Goal: Task Accomplishment & Management: Use online tool/utility

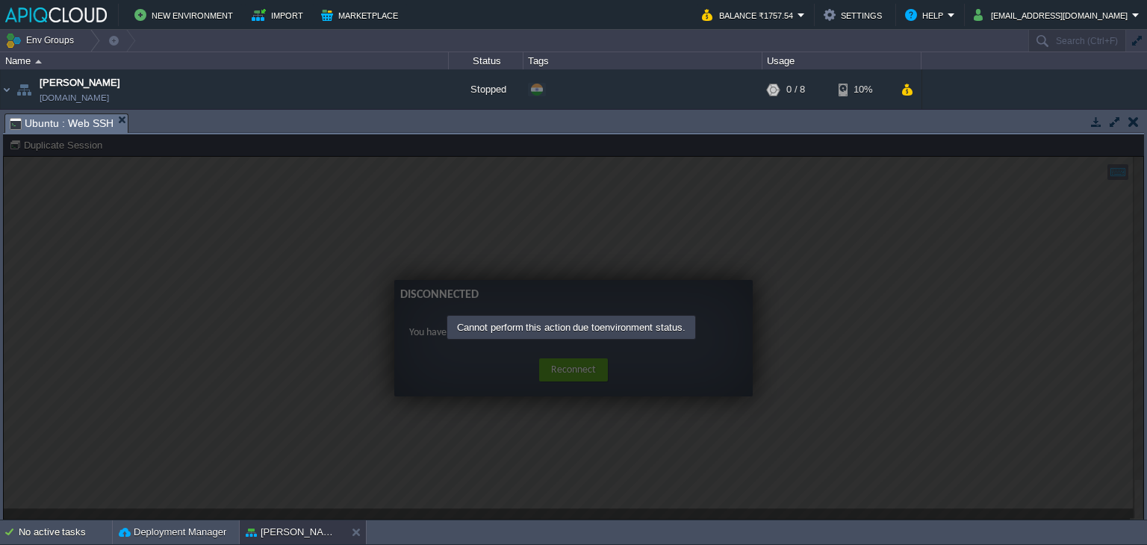
click at [1133, 126] on button "button" at bounding box center [1133, 121] width 10 height 13
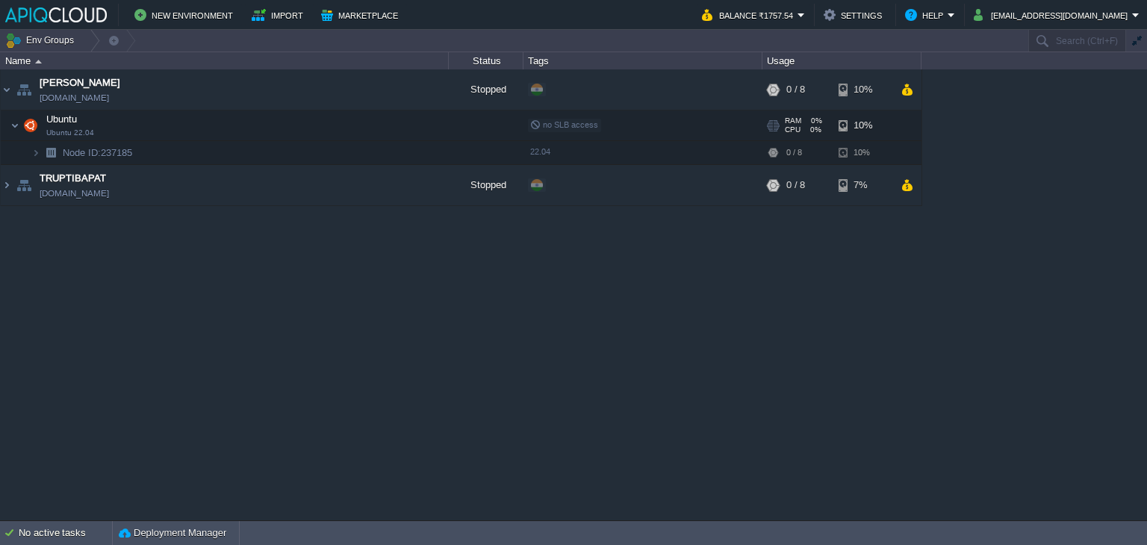
click at [257, 128] on td "Ubuntu Ubuntu 22.04" at bounding box center [225, 126] width 448 height 31
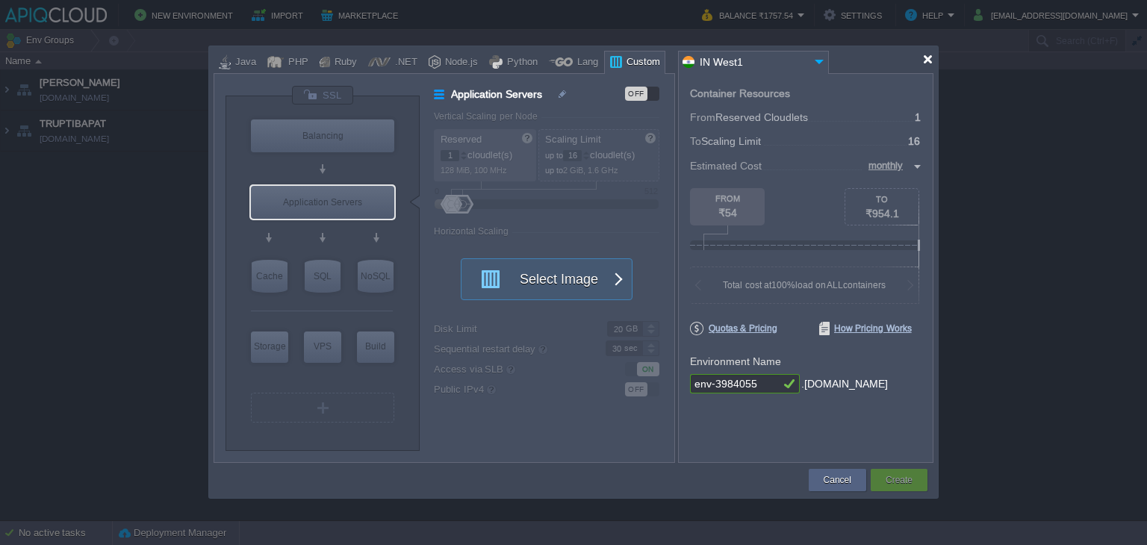
drag, startPoint x: 926, startPoint y: 60, endPoint x: 939, endPoint y: 55, distance: 14.0
click at [926, 60] on div at bounding box center [927, 59] width 11 height 11
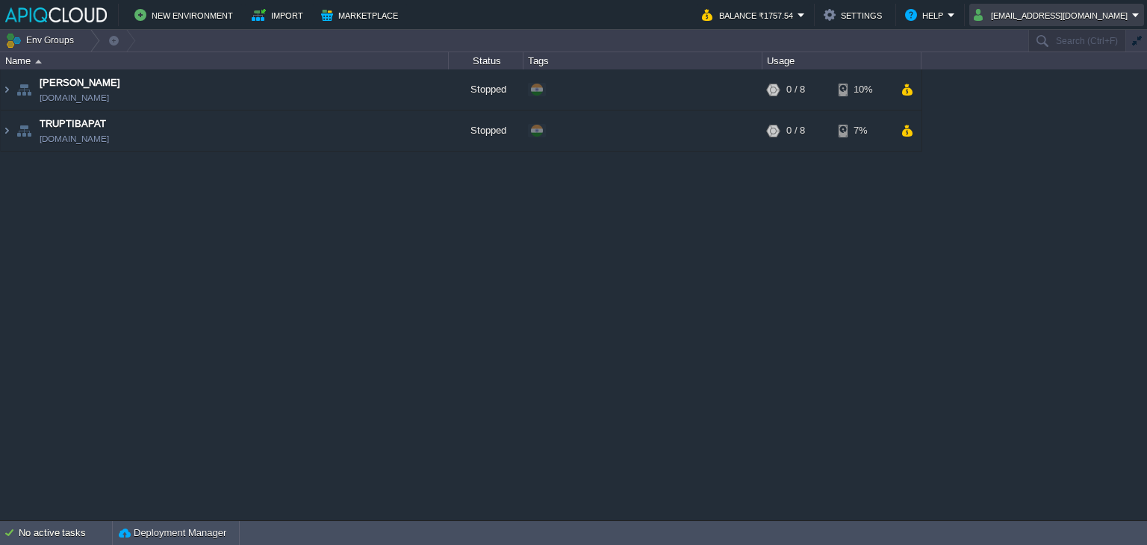
click at [1036, 24] on td "[EMAIL_ADDRESS][DOMAIN_NAME]" at bounding box center [1056, 15] width 175 height 22
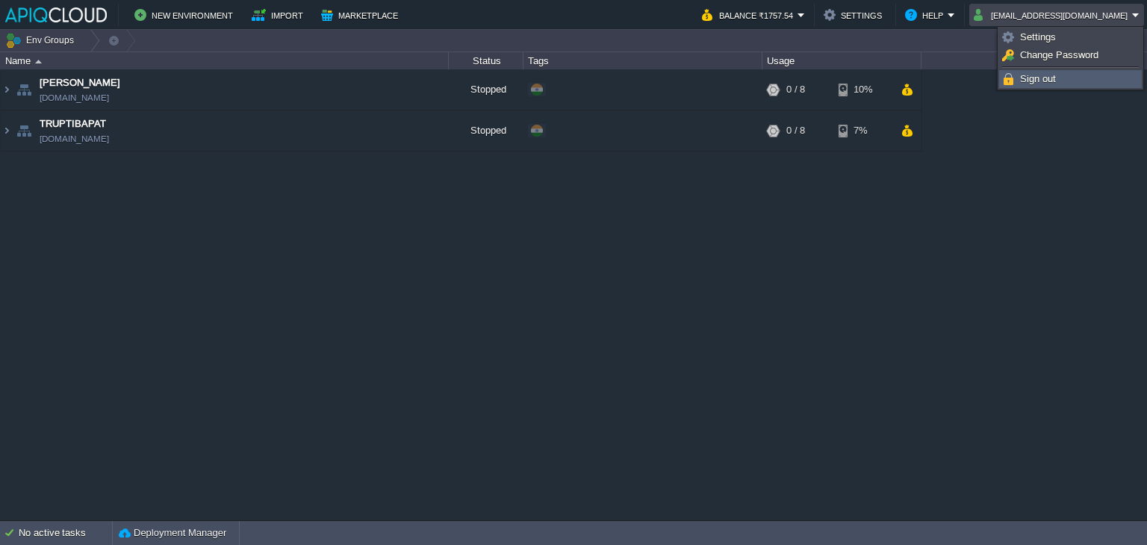
click at [1027, 73] on span "Sign out" at bounding box center [1038, 78] width 36 height 11
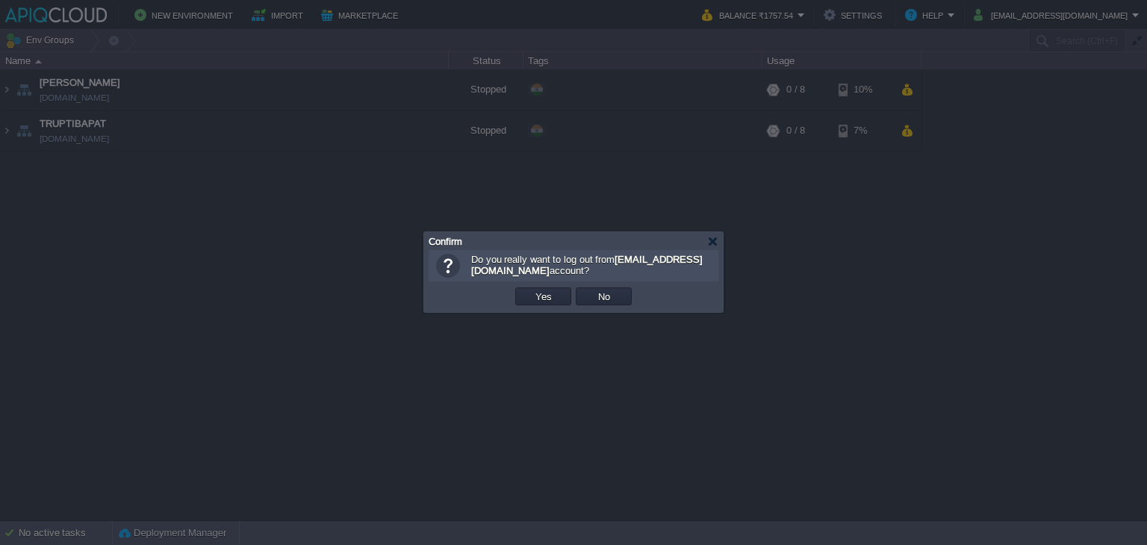
click at [548, 305] on td "Yes" at bounding box center [543, 296] width 60 height 22
click at [550, 296] on button "Yes" at bounding box center [543, 296] width 25 height 13
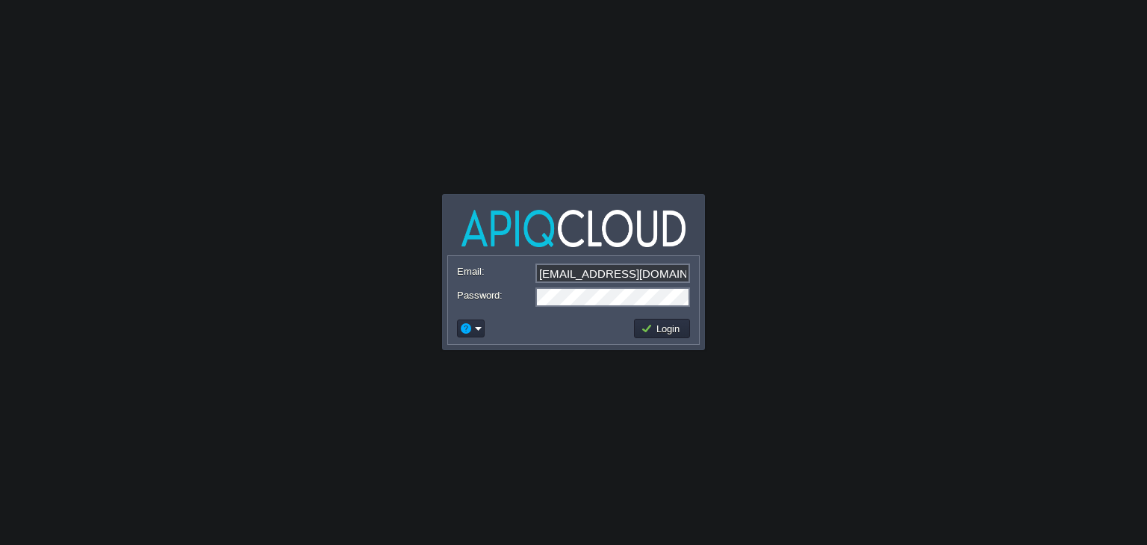
click at [576, 273] on input "[EMAIL_ADDRESS][DOMAIN_NAME]" at bounding box center [612, 273] width 155 height 19
type input "[EMAIL_ADDRESS][DOMAIN_NAME]"
click at [663, 323] on button "Login" at bounding box center [662, 328] width 43 height 13
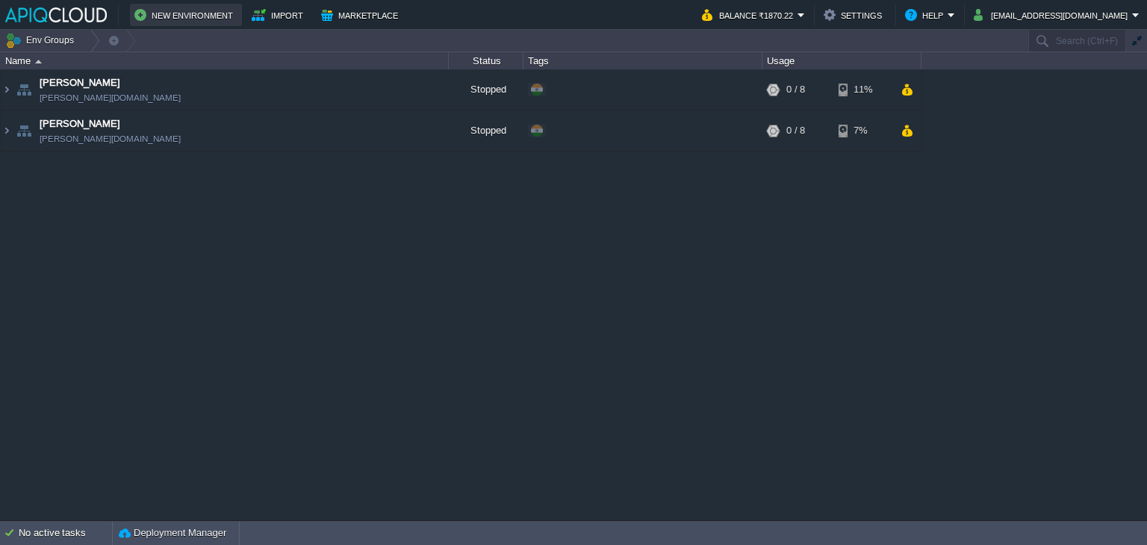
click at [158, 13] on button "New Environment" at bounding box center [185, 15] width 103 height 18
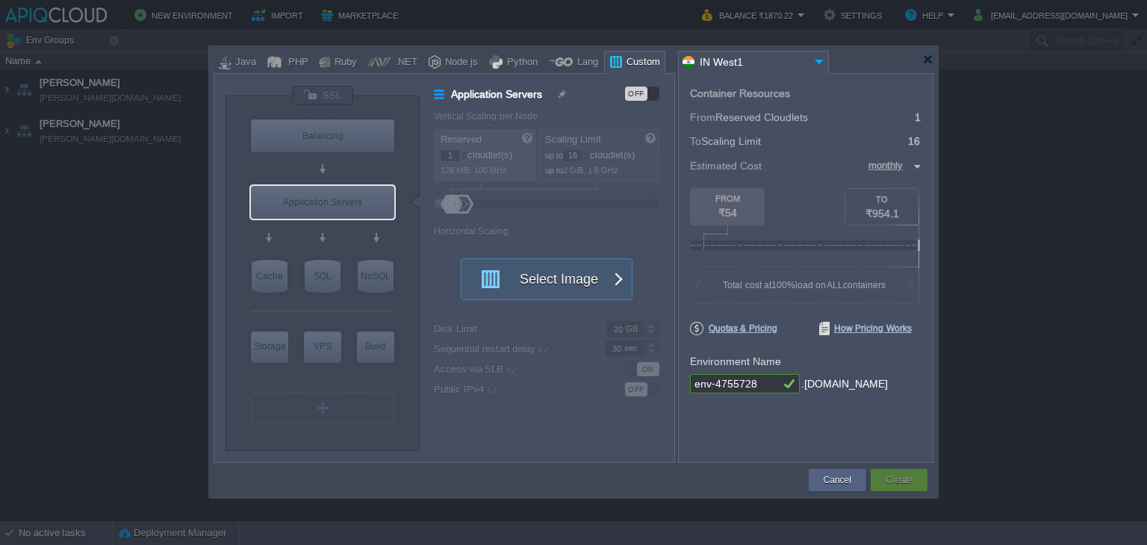
click at [634, 93] on div "OFF" at bounding box center [636, 94] width 22 height 14
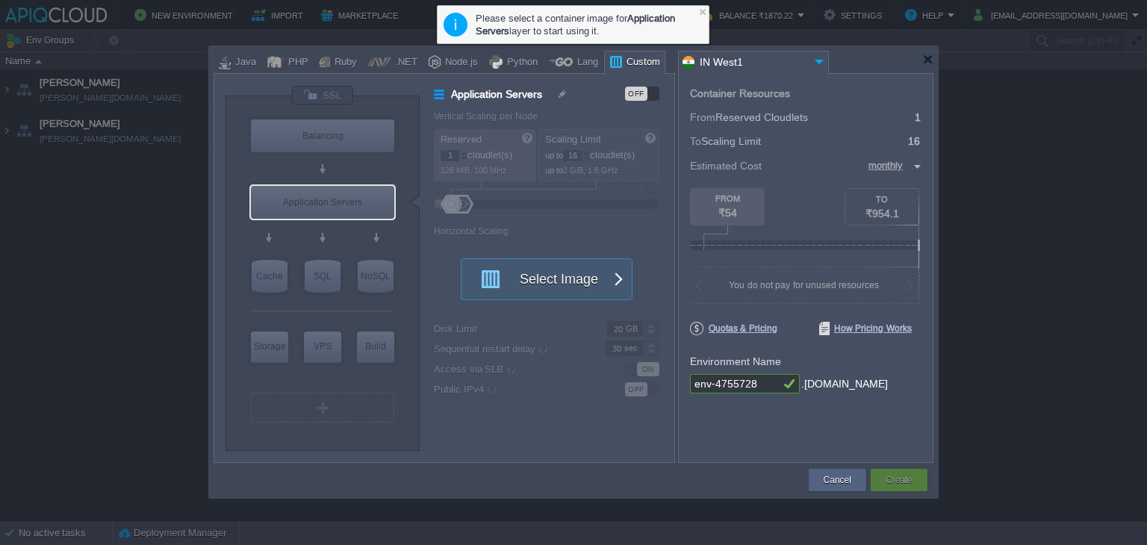
click at [757, 383] on input "env-4755728" at bounding box center [735, 383] width 90 height 19
drag, startPoint x: 755, startPoint y: 383, endPoint x: 646, endPoint y: 385, distance: 109.0
click at [646, 385] on div "VM Balancing VM Application Servers VM Cache VM SQL VM NoSQL VM Storage VM VPS …" at bounding box center [574, 268] width 720 height 390
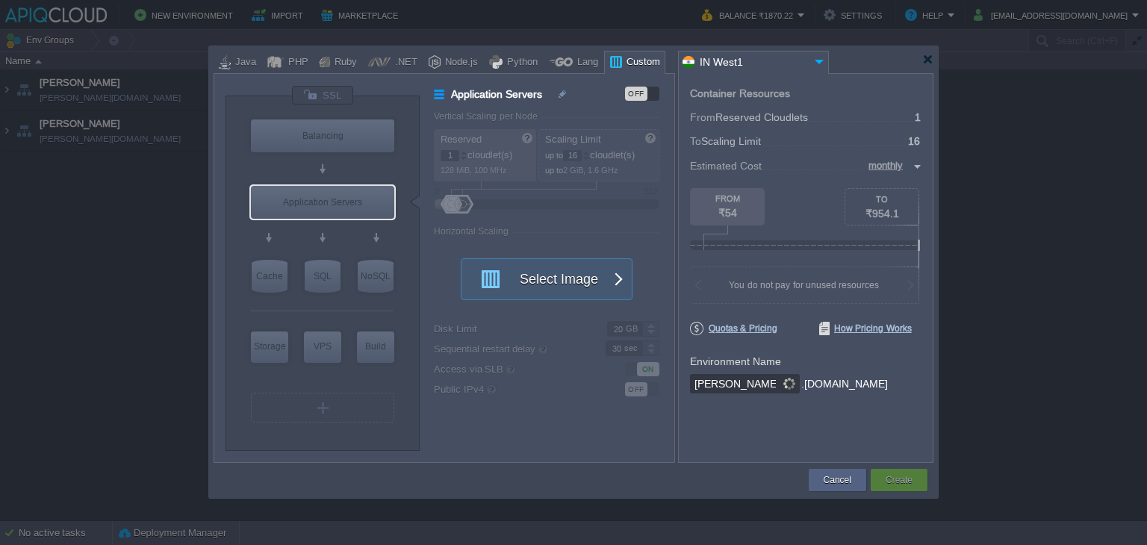
type input "Abhishek"
type input "Select Image"
type input "Abhishek"
click at [334, 229] on input "text" at bounding box center [316, 230] width 69 height 15
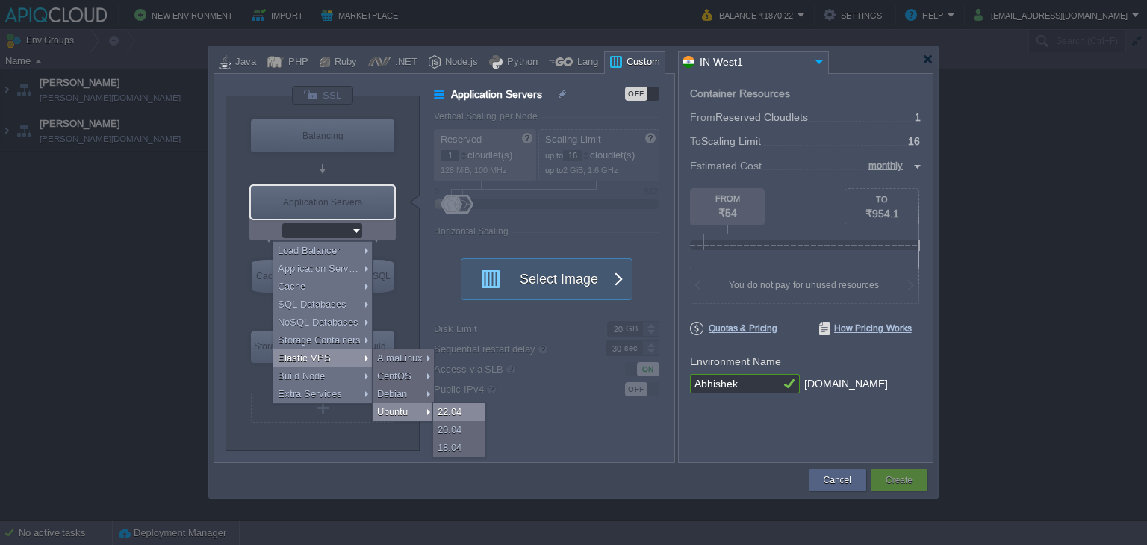
click at [457, 411] on div "22.04" at bounding box center [459, 412] width 52 height 18
type input "Elastic VPS"
type input "4"
type input "Ubuntu 22.04"
type input "22.04"
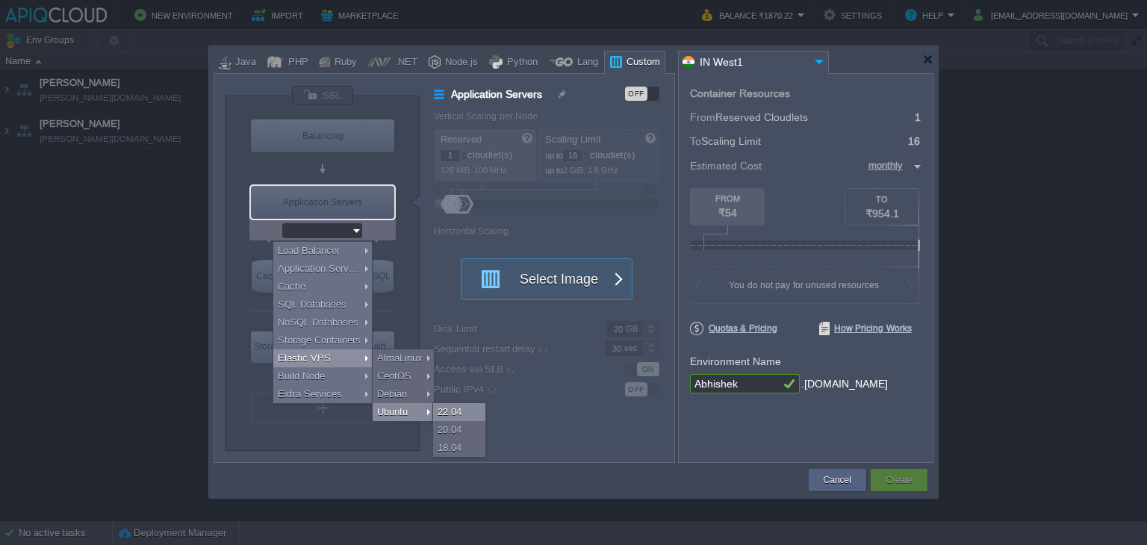
type input "Stateful"
type input "Ubuntu 22.04"
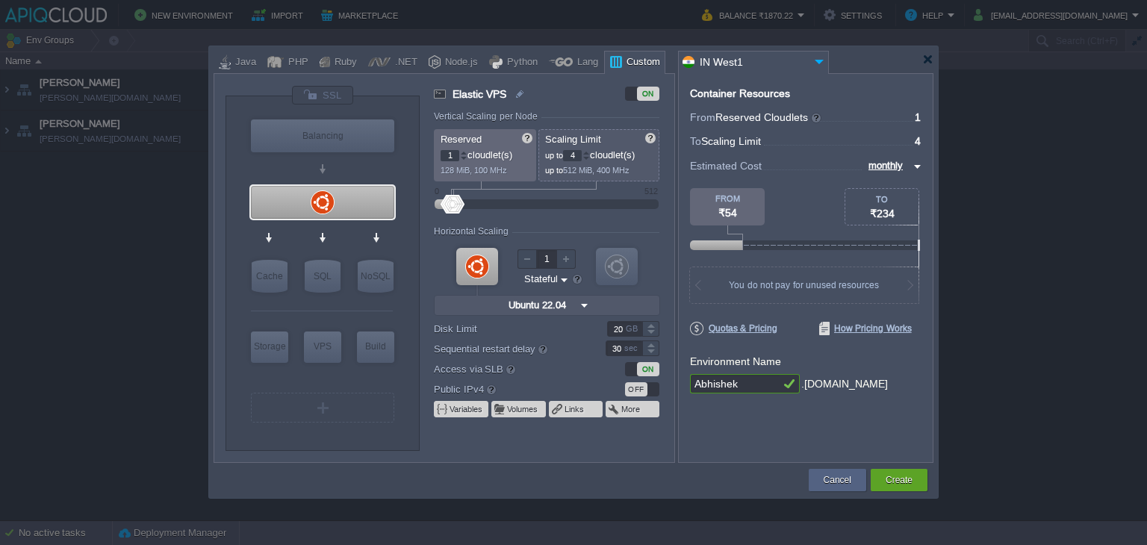
type input "2"
click at [462, 152] on div at bounding box center [463, 152] width 7 height 5
click at [590, 152] on div at bounding box center [585, 152] width 7 height 5
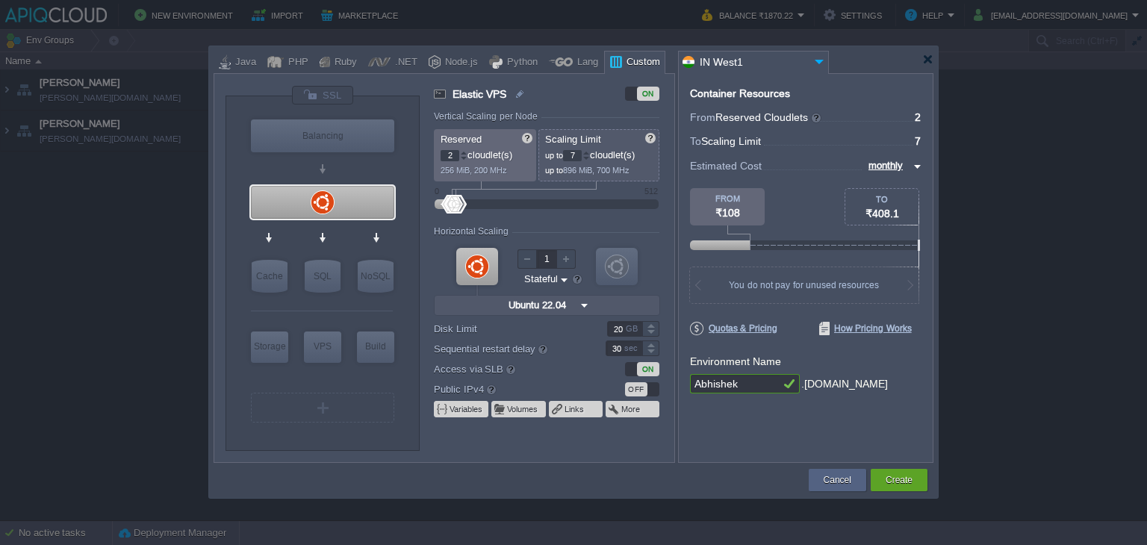
type input "8"
click at [590, 152] on div at bounding box center [585, 152] width 7 height 5
click at [632, 388] on div "OFF" at bounding box center [636, 389] width 22 height 14
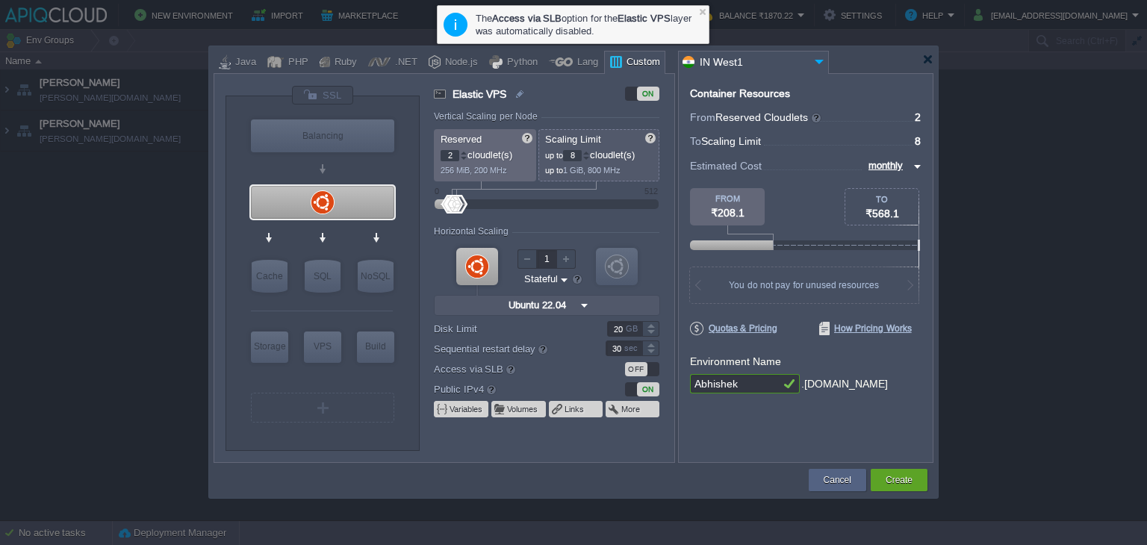
type input "NGINX 1.28.0"
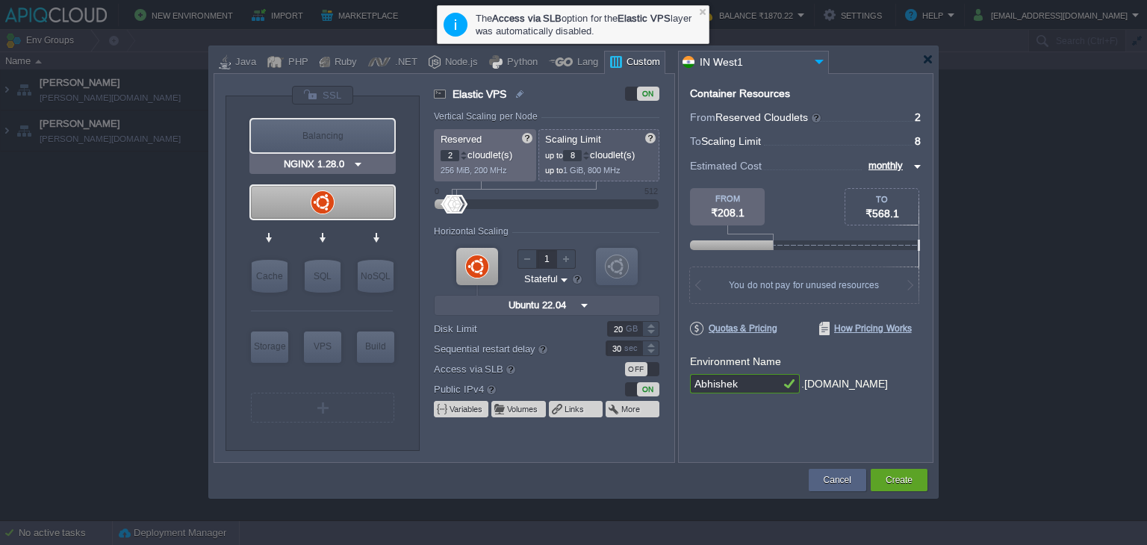
click at [329, 128] on div "Balancing" at bounding box center [322, 135] width 143 height 33
type input "Load Balancer"
type input "1"
type input "4"
type input "NGINX 1.28.0"
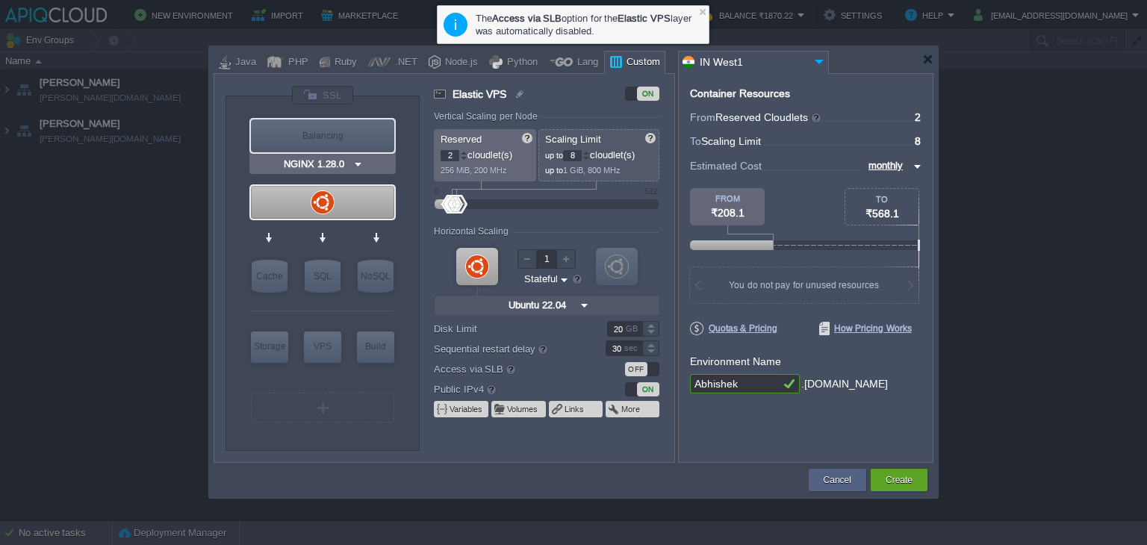
type input "1.28.0-almalin..."
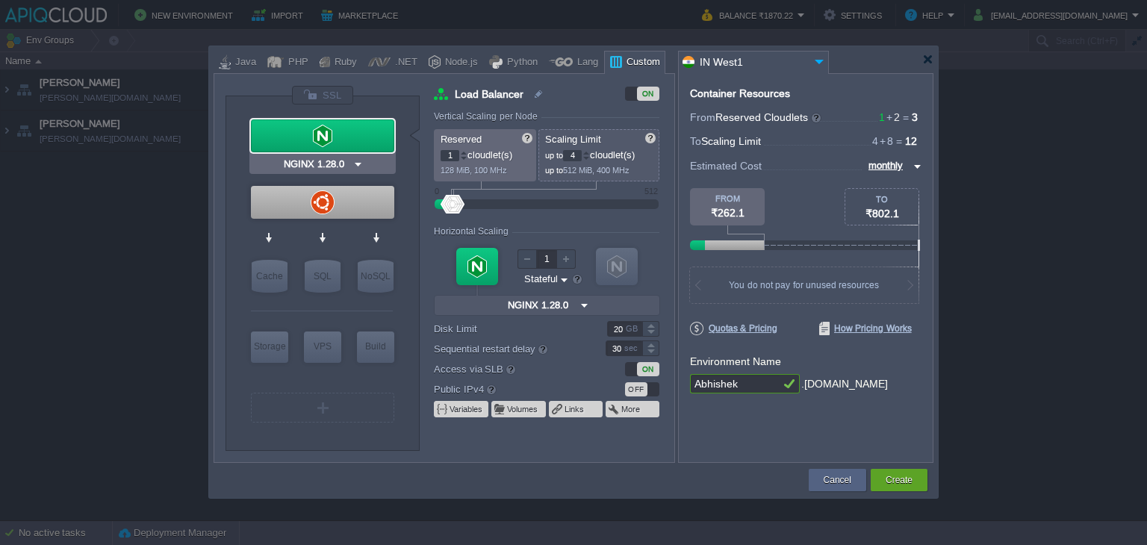
click at [331, 120] on div at bounding box center [322, 135] width 143 height 33
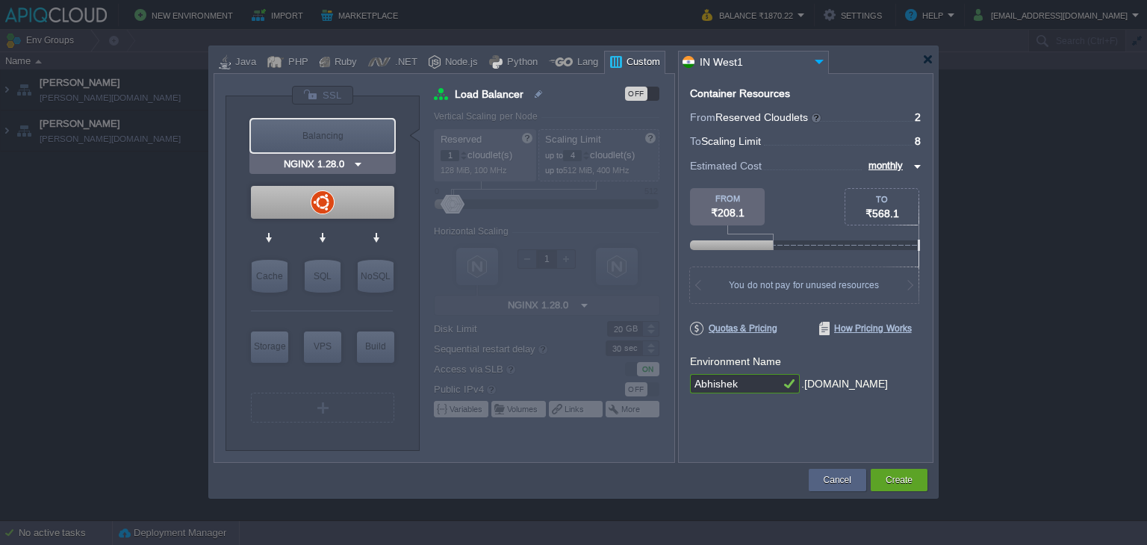
type input "Ubuntu 22.04"
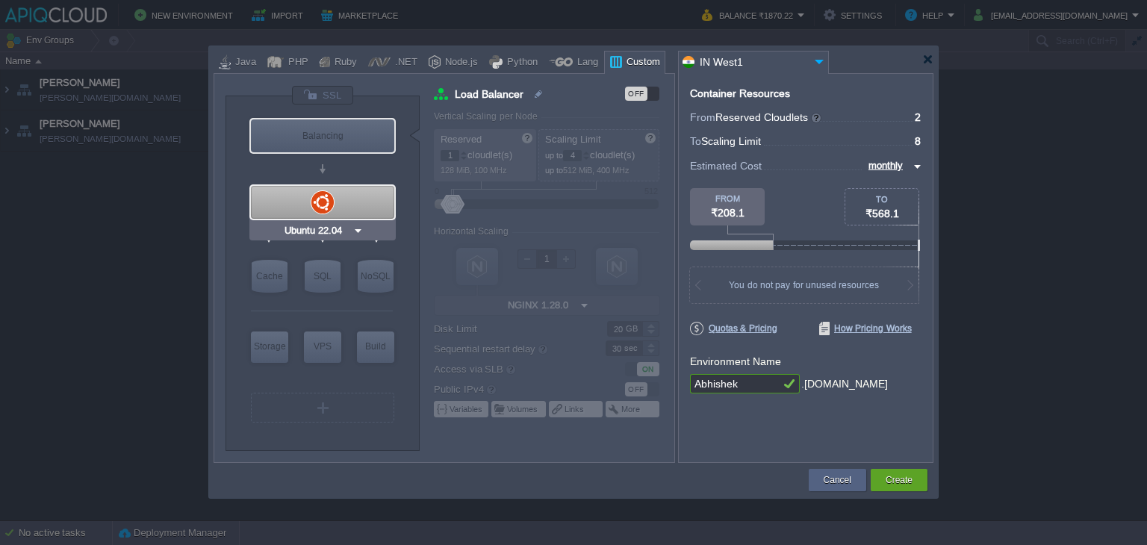
click at [326, 205] on div at bounding box center [322, 202] width 143 height 33
type input "Elastic VPS"
type input "2"
type input "8"
type input "Ubuntu 22.04"
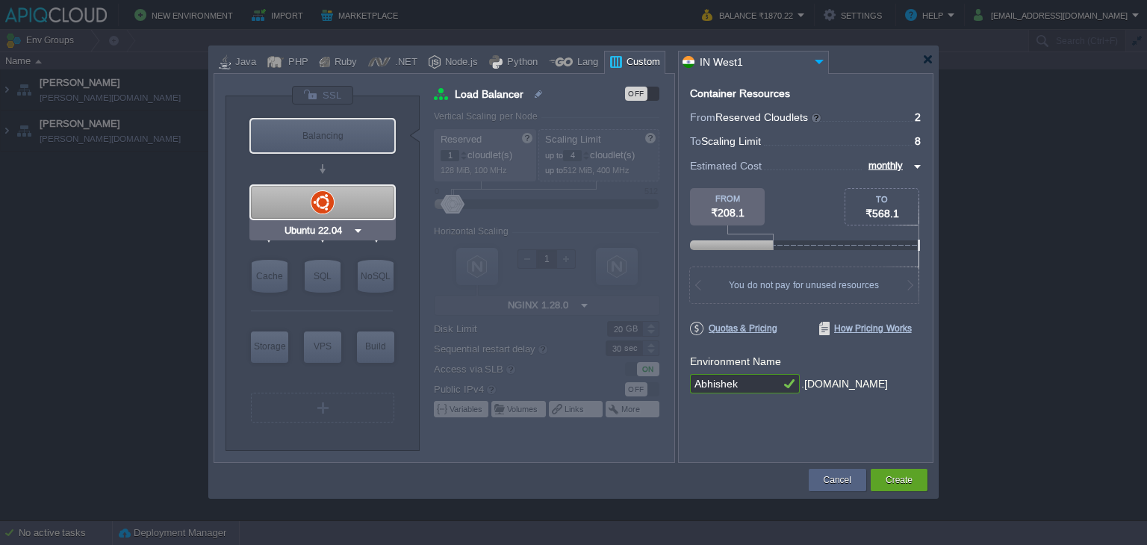
type input "22.04"
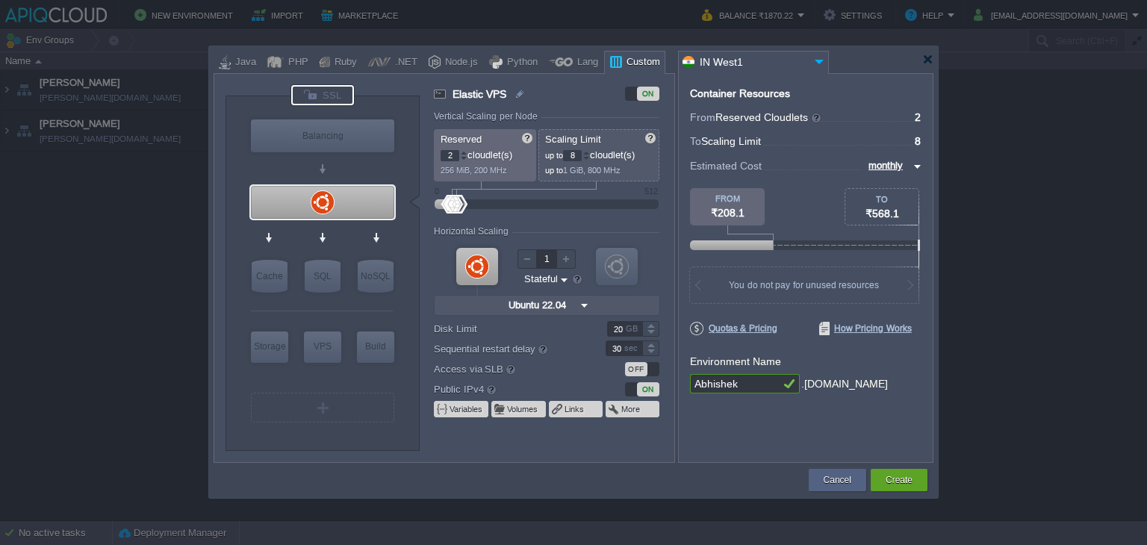
click at [329, 96] on div at bounding box center [322, 95] width 63 height 20
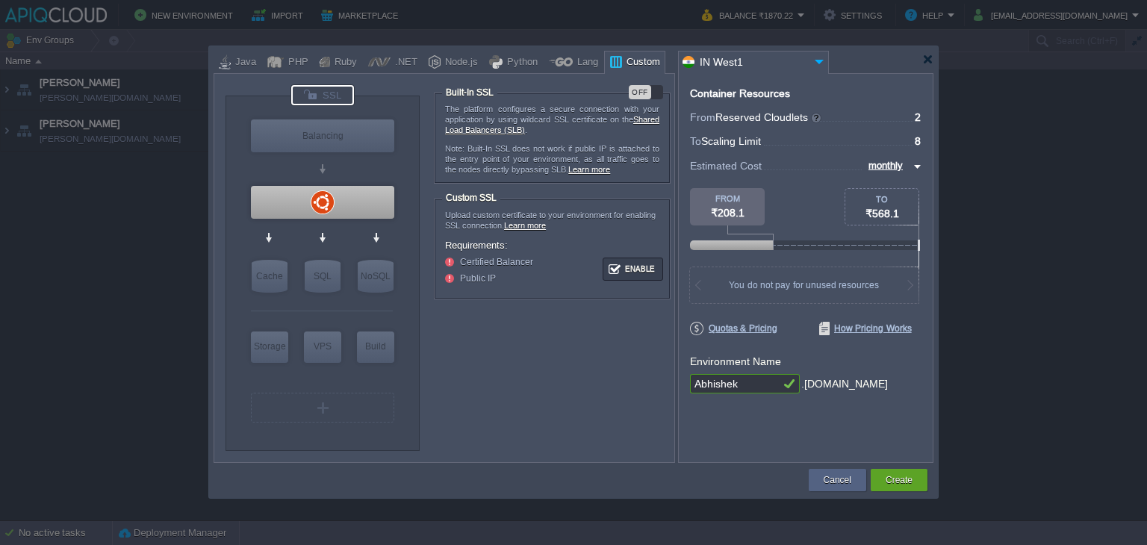
click at [646, 89] on div "OFF" at bounding box center [640, 92] width 22 height 14
click at [314, 205] on div at bounding box center [322, 202] width 143 height 33
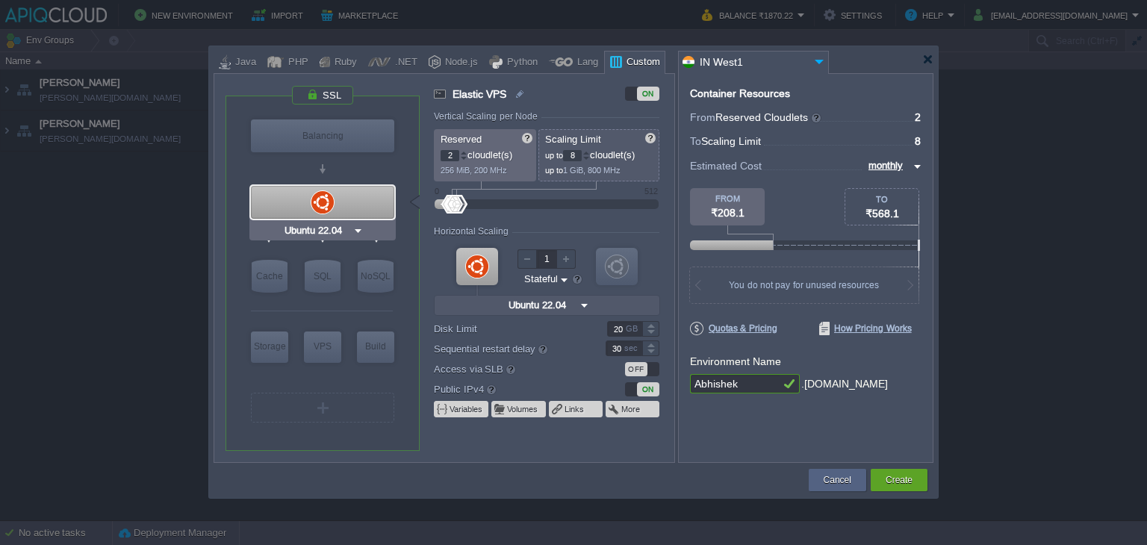
type input "Redis 7.2.4"
click at [899, 477] on button "Create" at bounding box center [899, 480] width 27 height 15
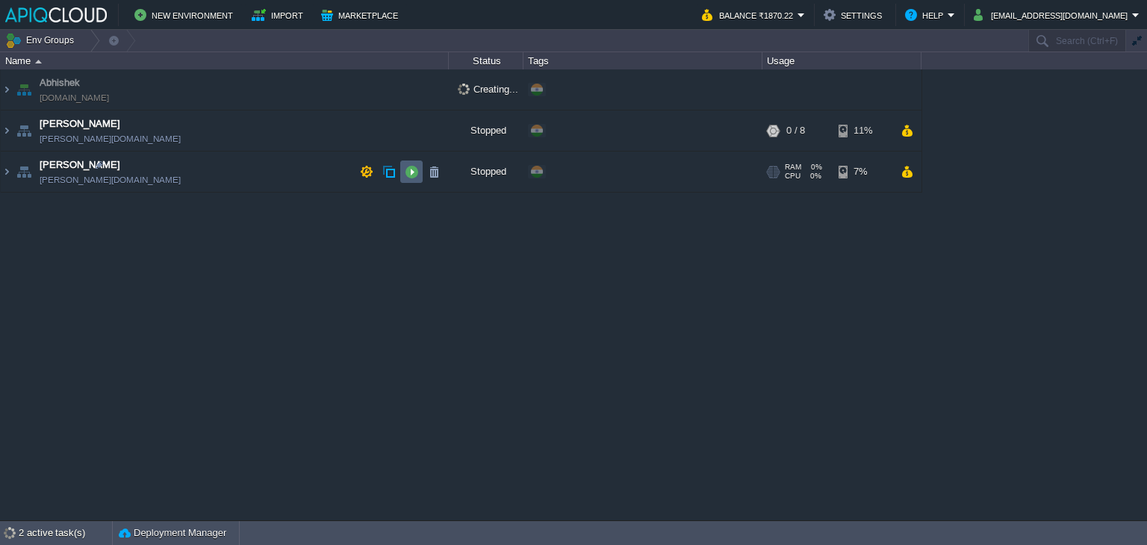
click at [405, 168] on button "button" at bounding box center [411, 171] width 13 height 13
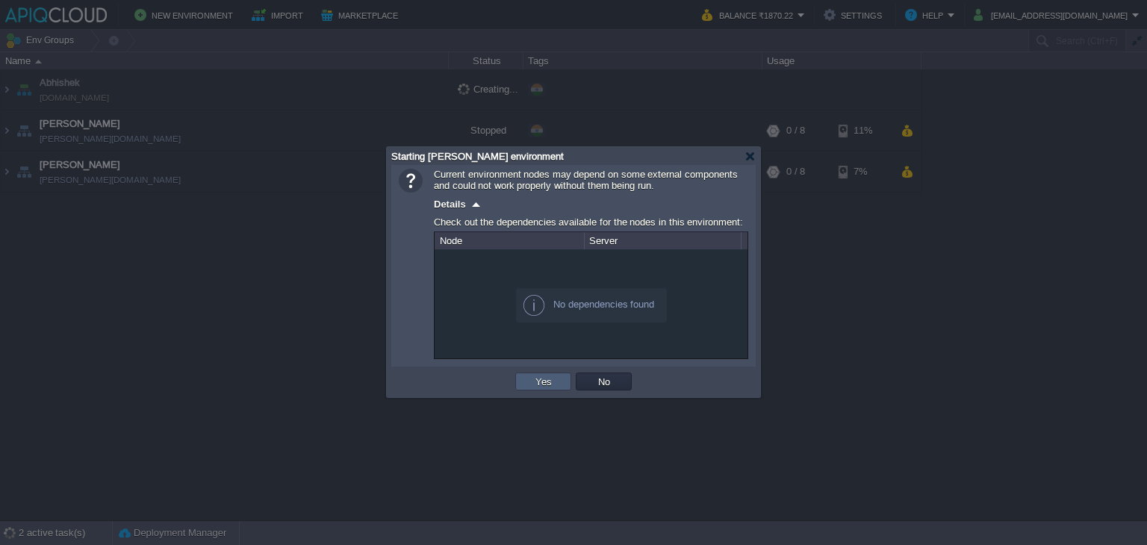
click at [534, 388] on button "Yes" at bounding box center [543, 381] width 25 height 13
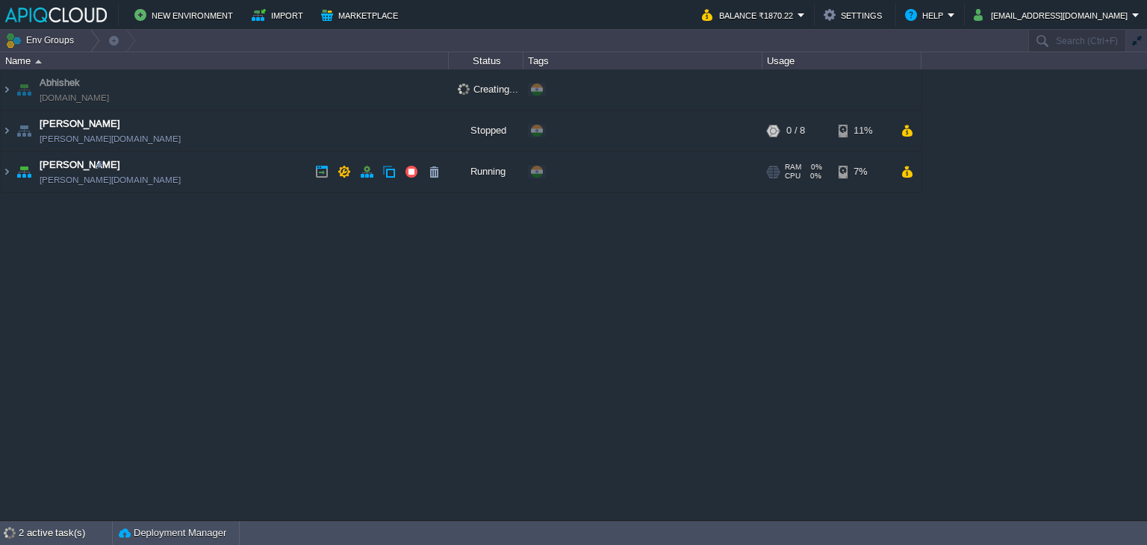
click at [277, 173] on td "[PERSON_NAME] [PERSON_NAME][DOMAIN_NAME]" at bounding box center [225, 172] width 448 height 41
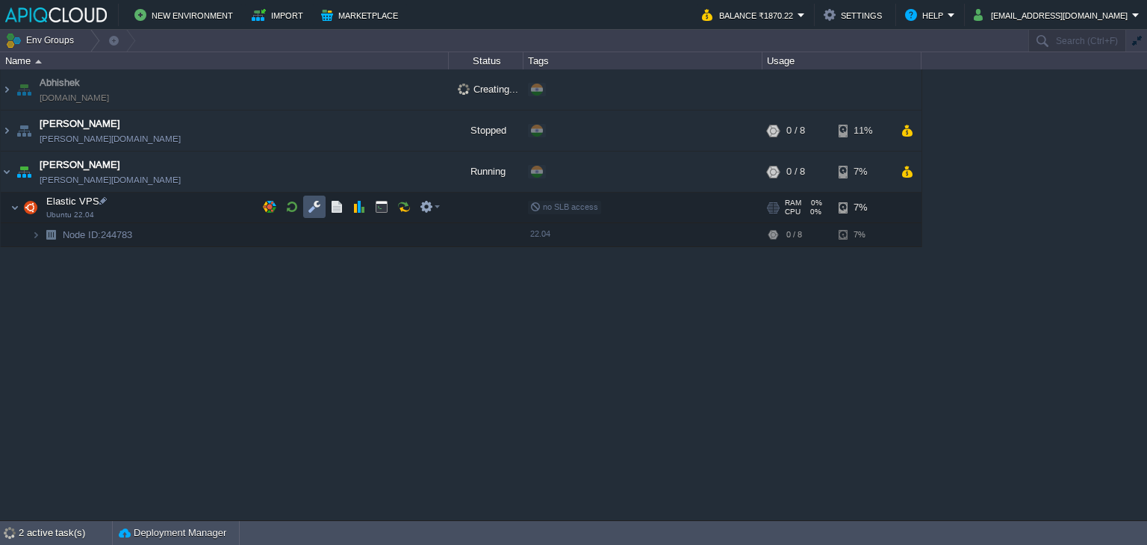
click at [309, 205] on button "button" at bounding box center [314, 206] width 13 height 13
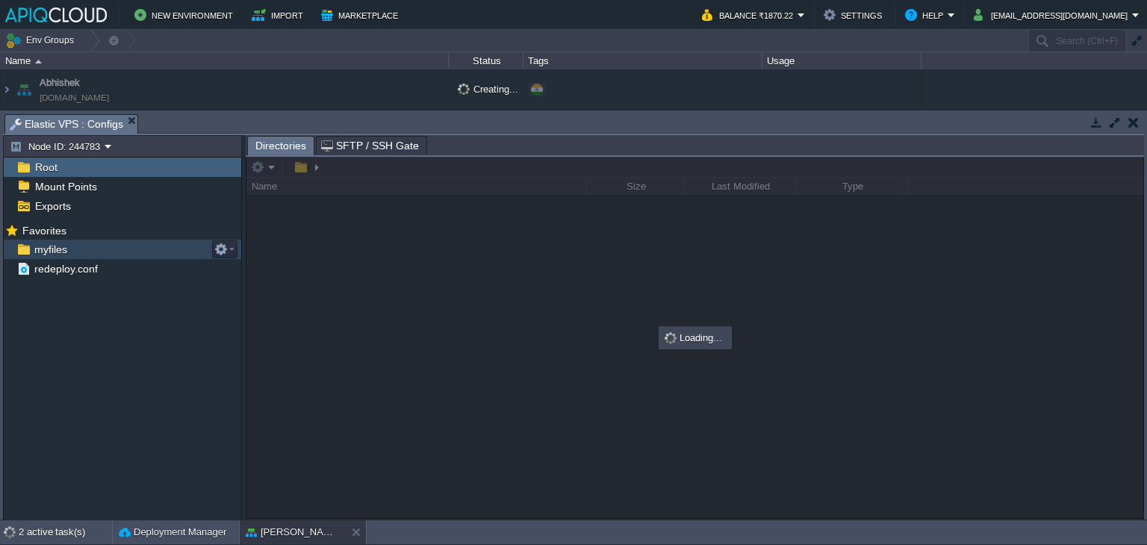
click at [43, 258] on div "myfiles" at bounding box center [122, 249] width 237 height 19
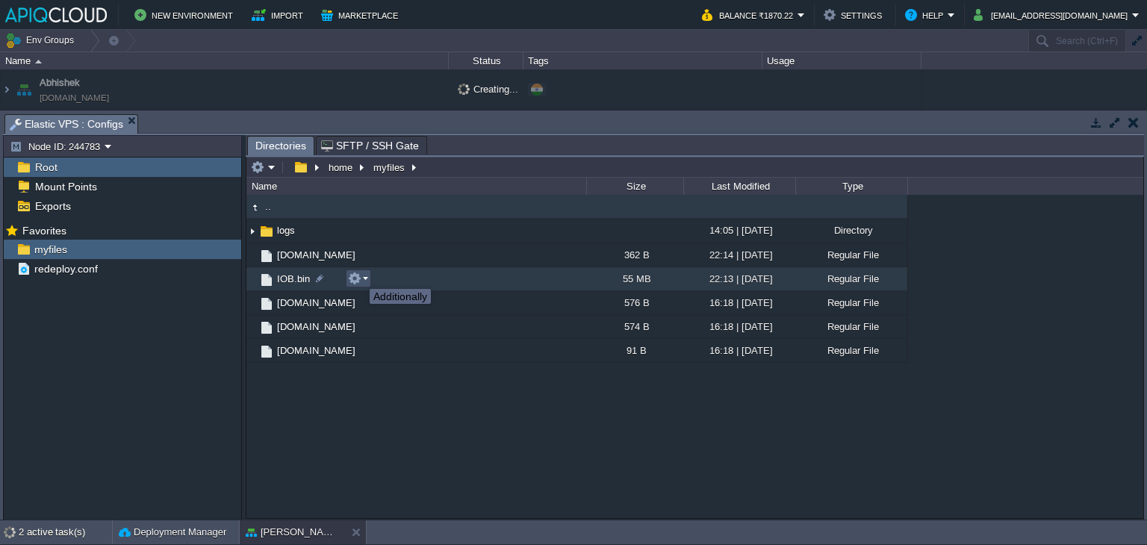
click at [358, 276] on button "button" at bounding box center [354, 278] width 13 height 13
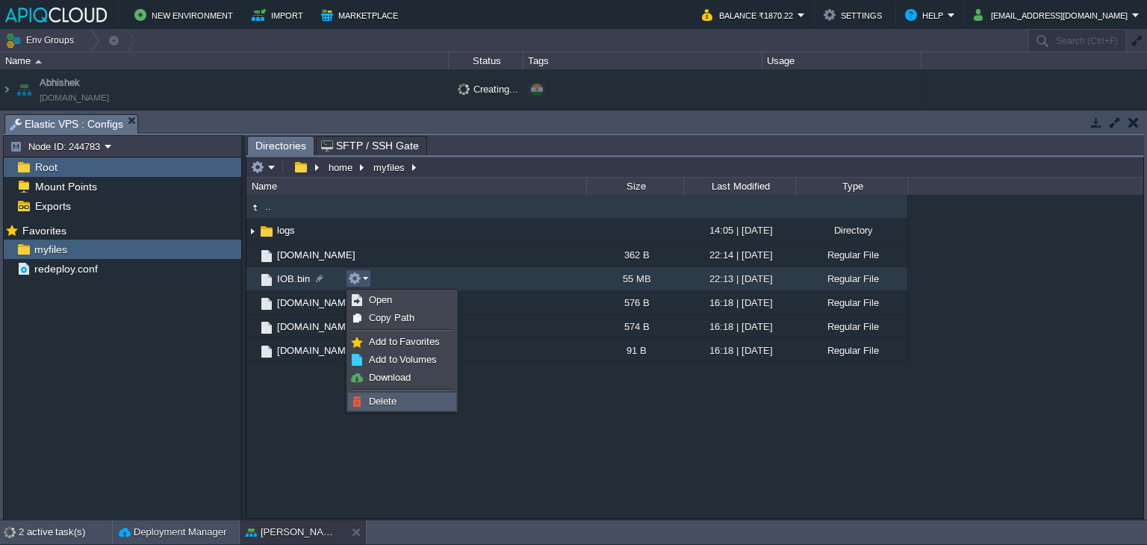
click at [399, 405] on link "Delete" at bounding box center [402, 401] width 107 height 16
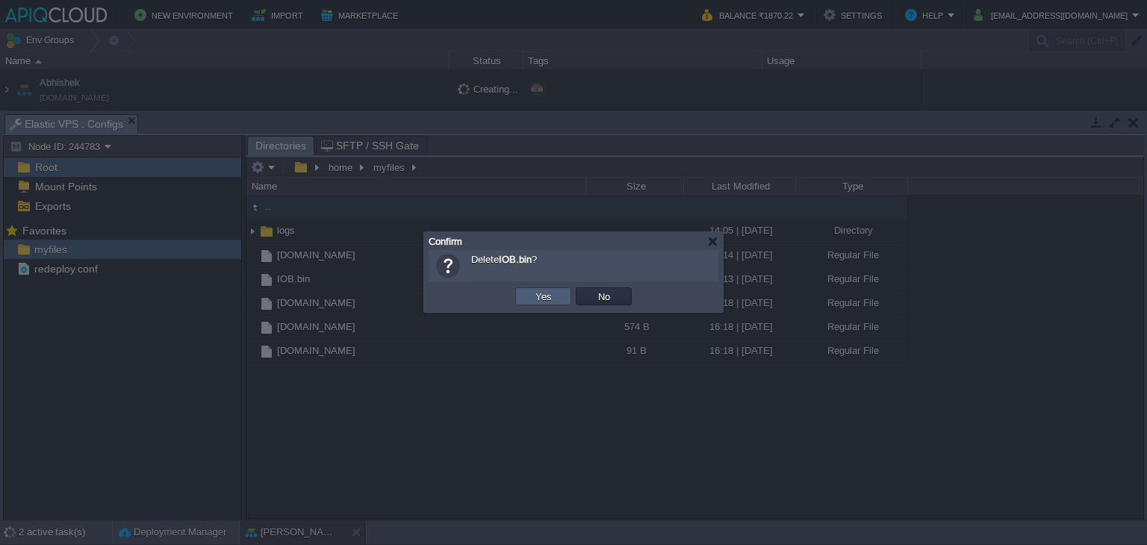
click at [547, 297] on button "Yes" at bounding box center [543, 296] width 25 height 13
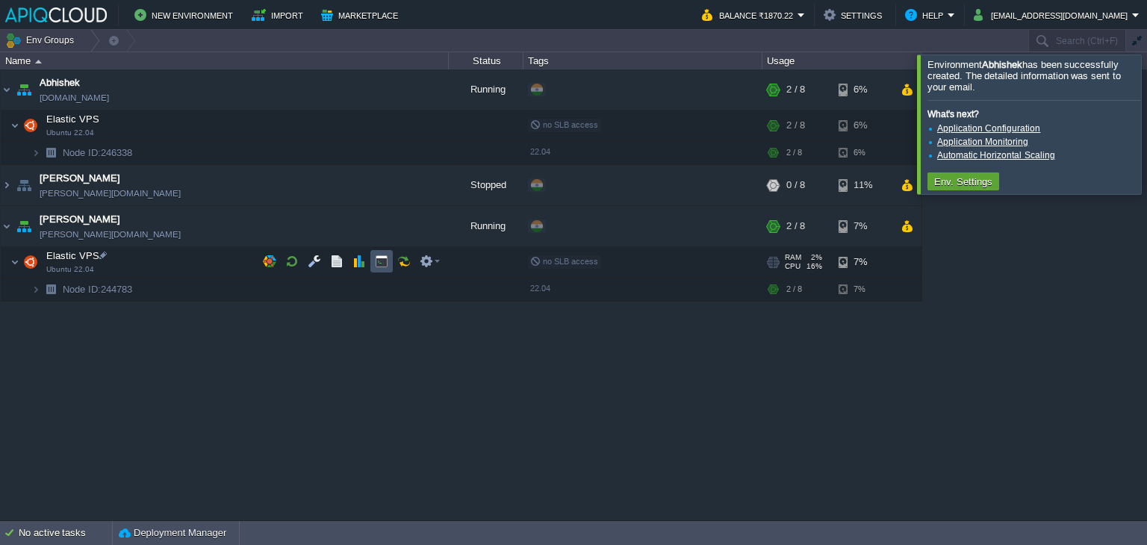
click at [382, 258] on button "button" at bounding box center [381, 261] width 13 height 13
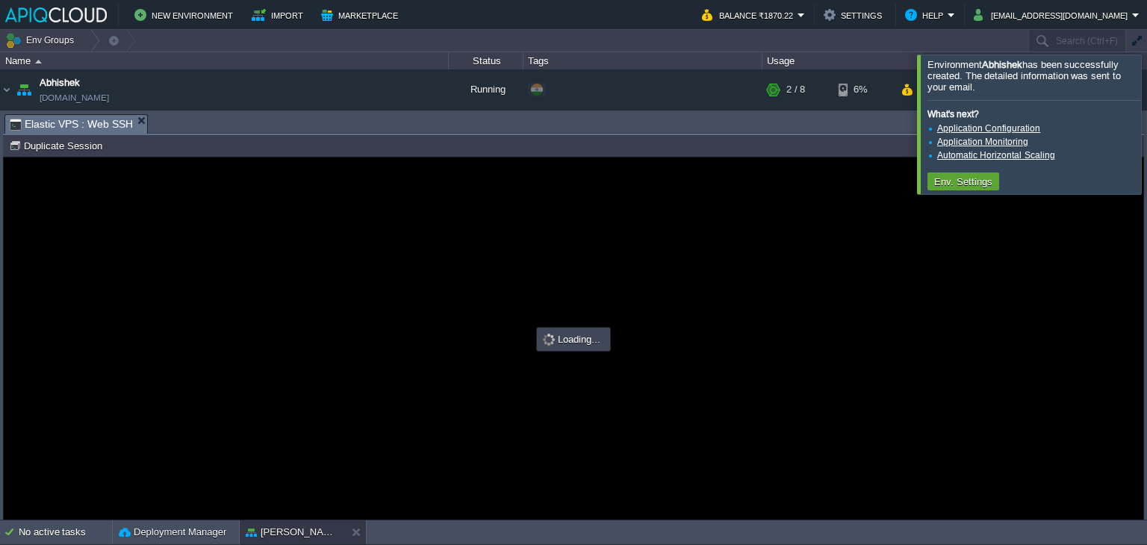
type input "#000000"
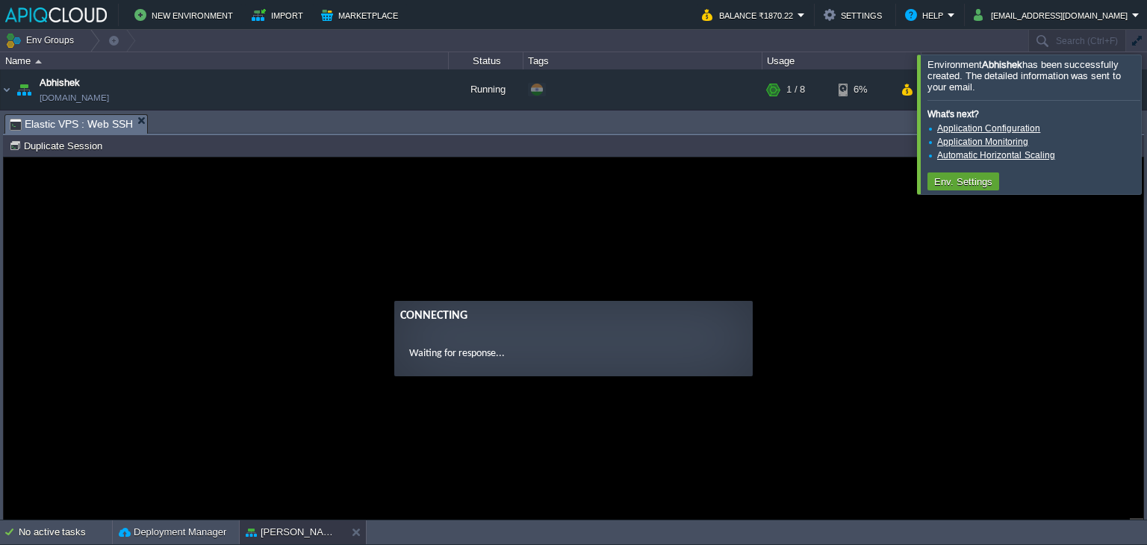
click at [1146, 131] on div at bounding box center [1165, 124] width 0 height 139
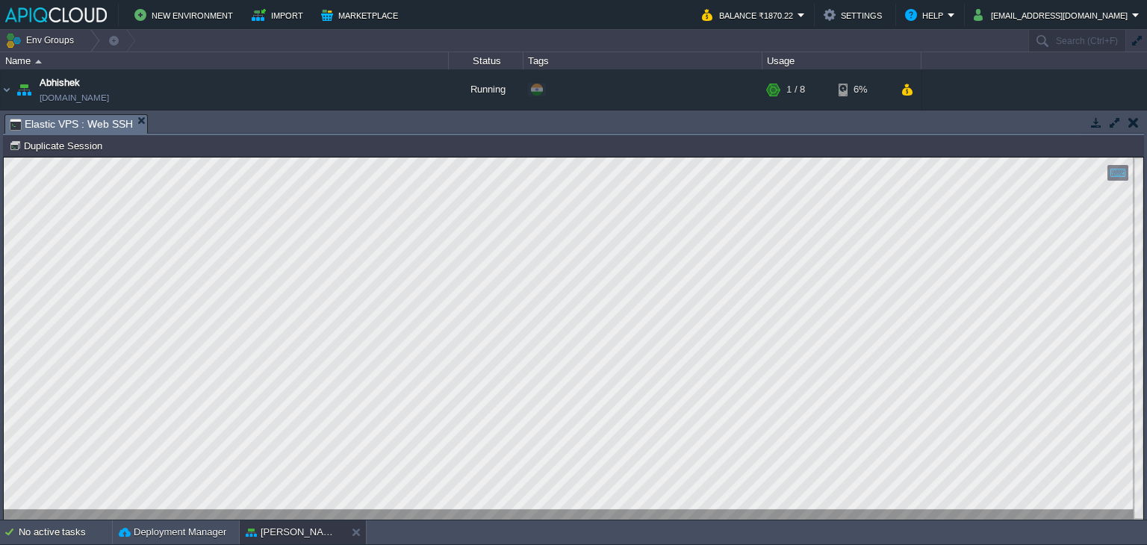
click at [1135, 116] on button "button" at bounding box center [1133, 122] width 10 height 13
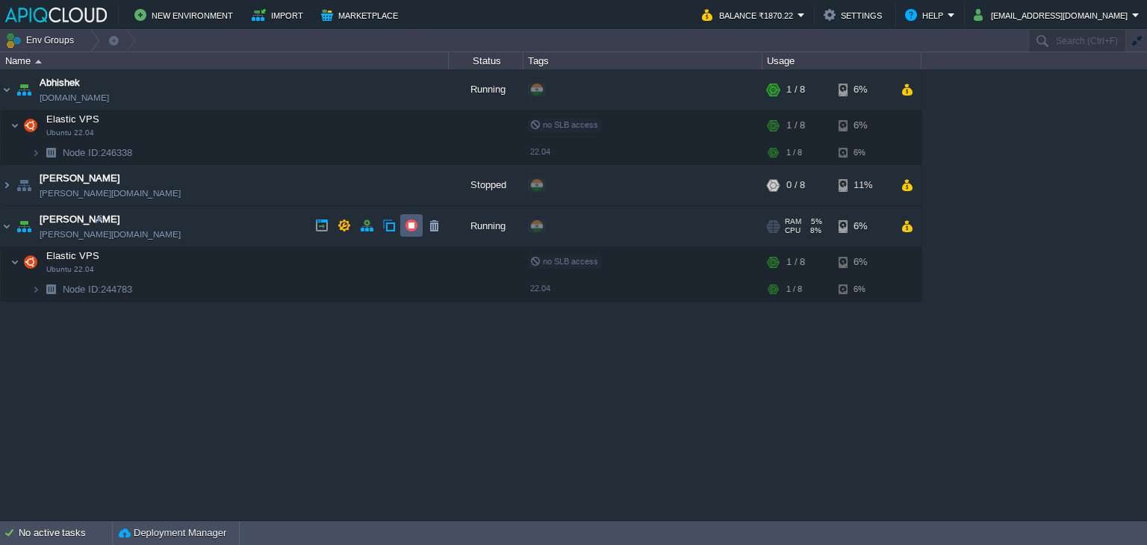
click at [406, 222] on button "button" at bounding box center [411, 225] width 13 height 13
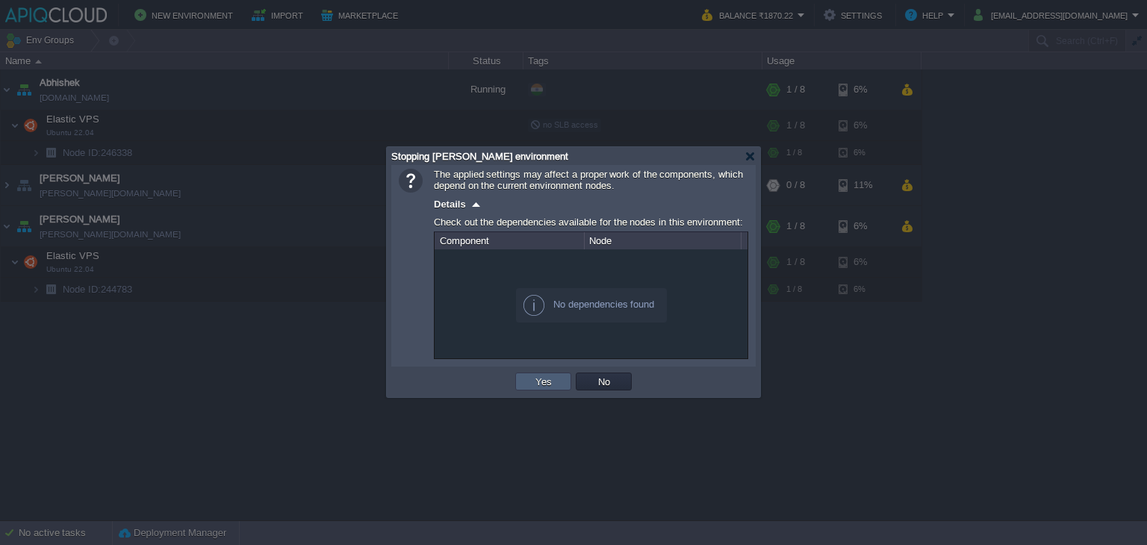
click at [531, 386] on button "Yes" at bounding box center [543, 381] width 25 height 13
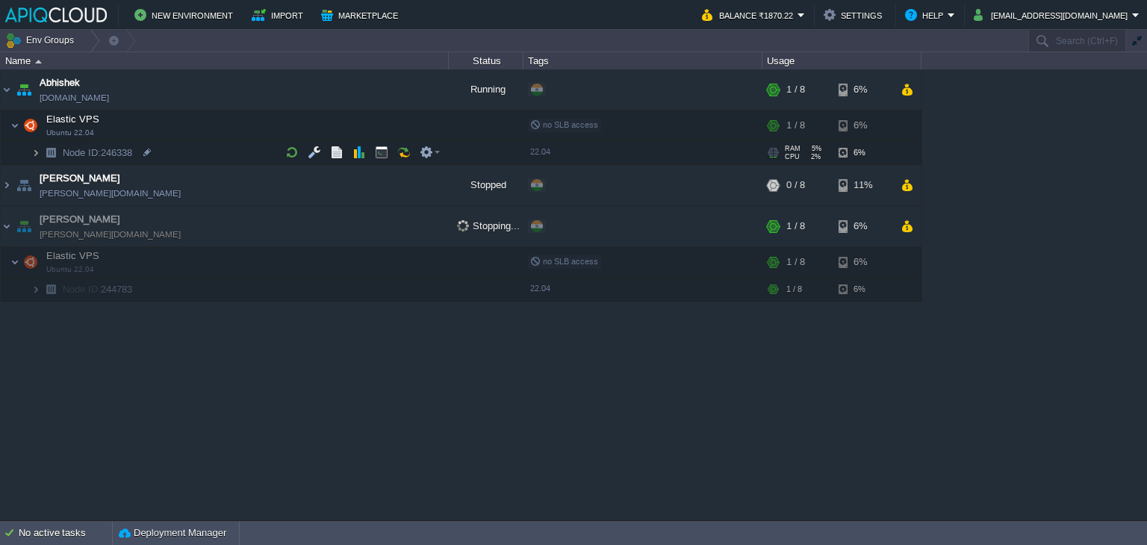
click at [32, 152] on img at bounding box center [35, 152] width 9 height 23
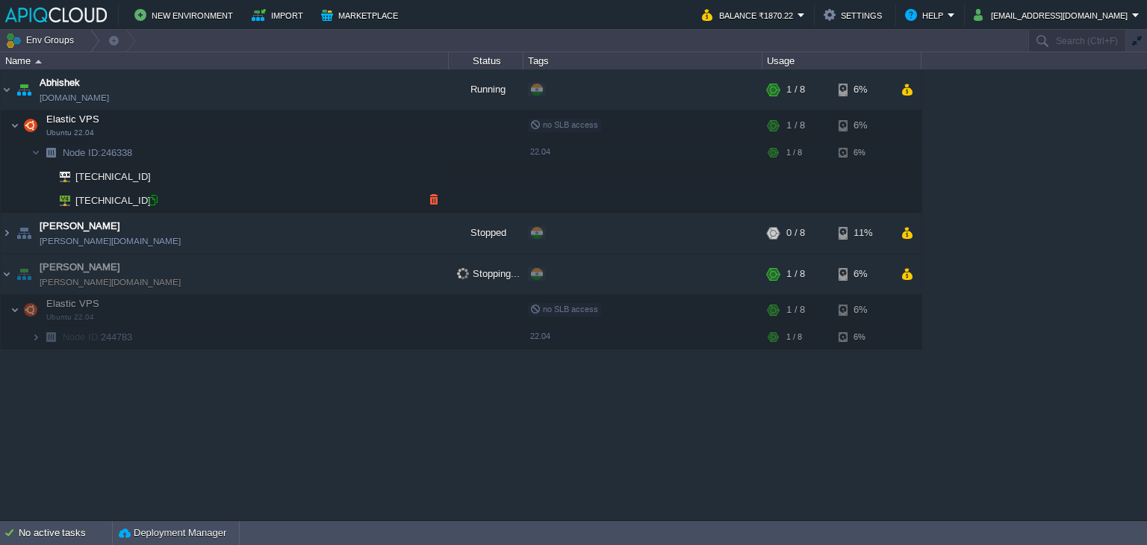
click at [152, 201] on div at bounding box center [152, 199] width 13 height 13
click at [533, 420] on div "Abhishek [DOMAIN_NAME] Running + Add to Env Group RAM 5% CPU 2% 1 / 8 6% Elasti…" at bounding box center [573, 294] width 1147 height 451
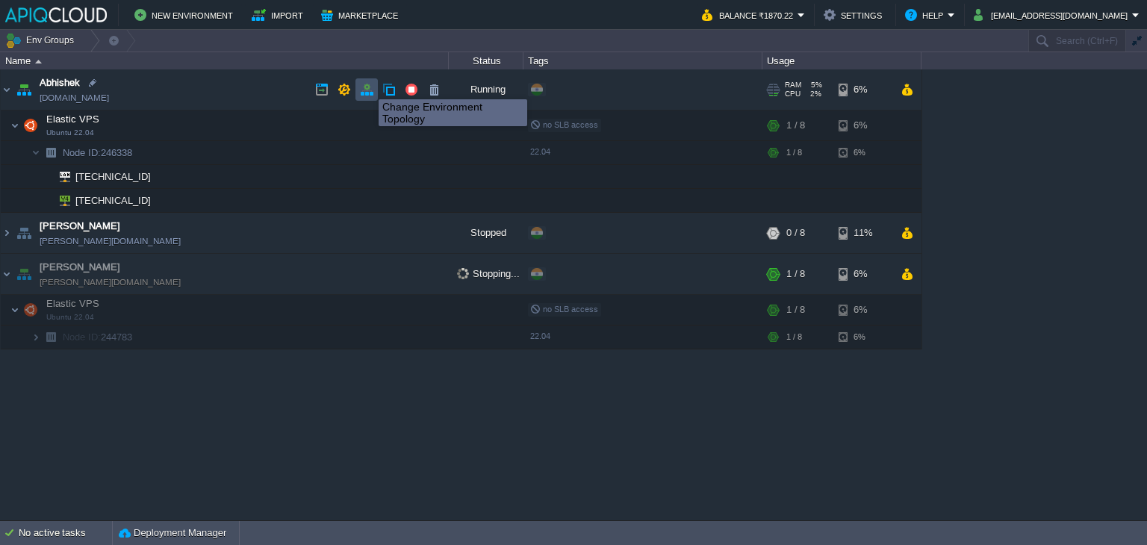
click at [367, 86] on button "button" at bounding box center [366, 89] width 13 height 13
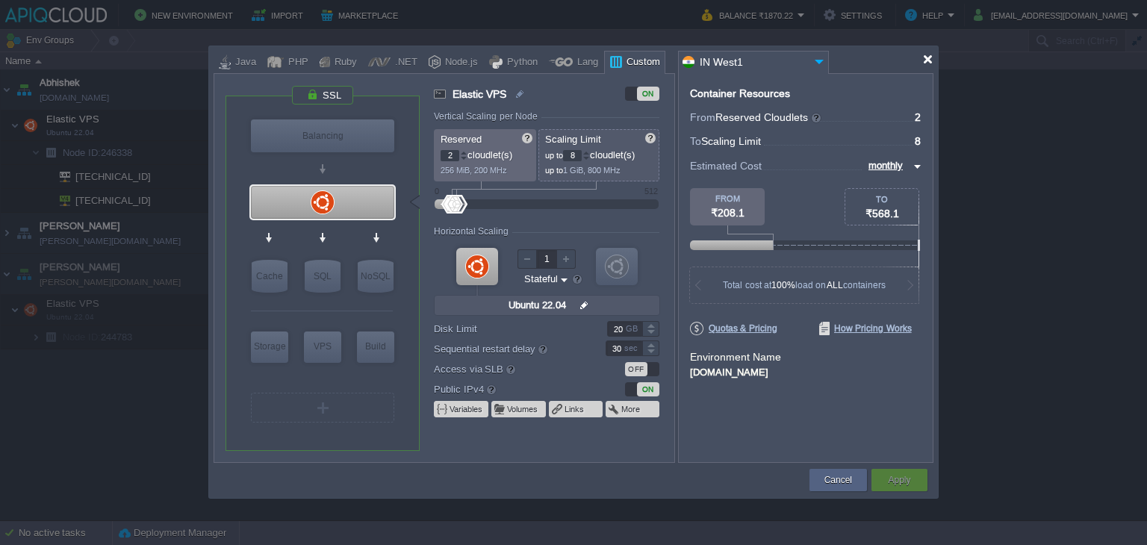
drag, startPoint x: 931, startPoint y: 60, endPoint x: 741, endPoint y: 105, distance: 195.6
click at [931, 60] on div at bounding box center [927, 59] width 11 height 11
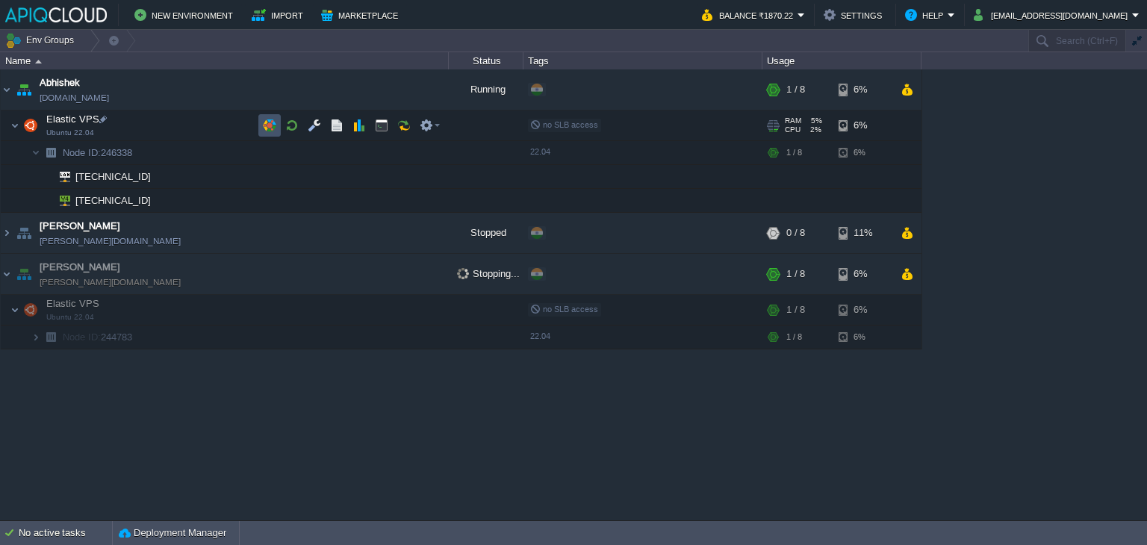
click at [272, 128] on button "button" at bounding box center [269, 125] width 13 height 13
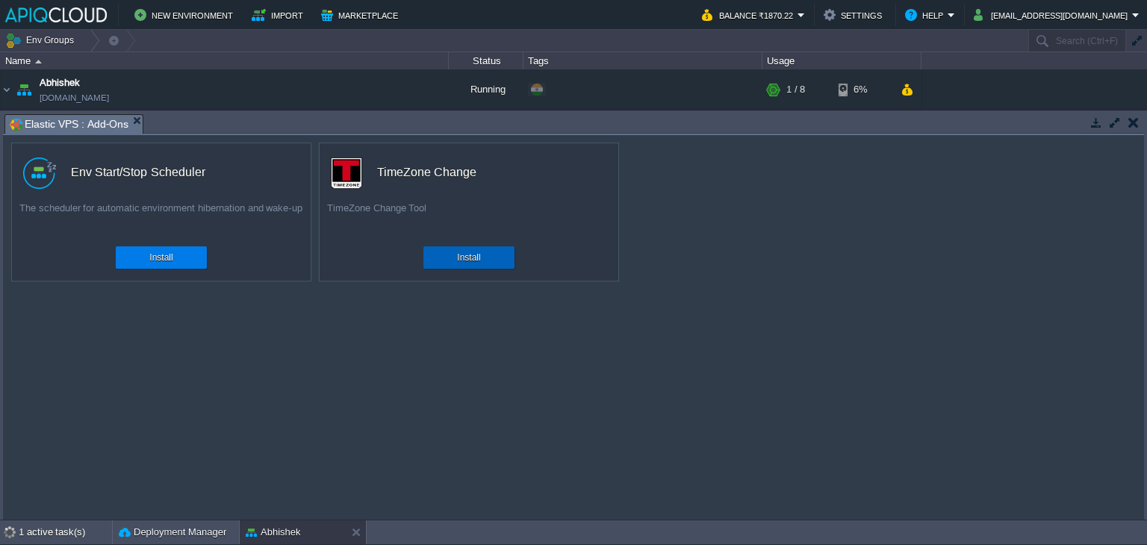
click at [459, 255] on button "Install" at bounding box center [468, 257] width 23 height 15
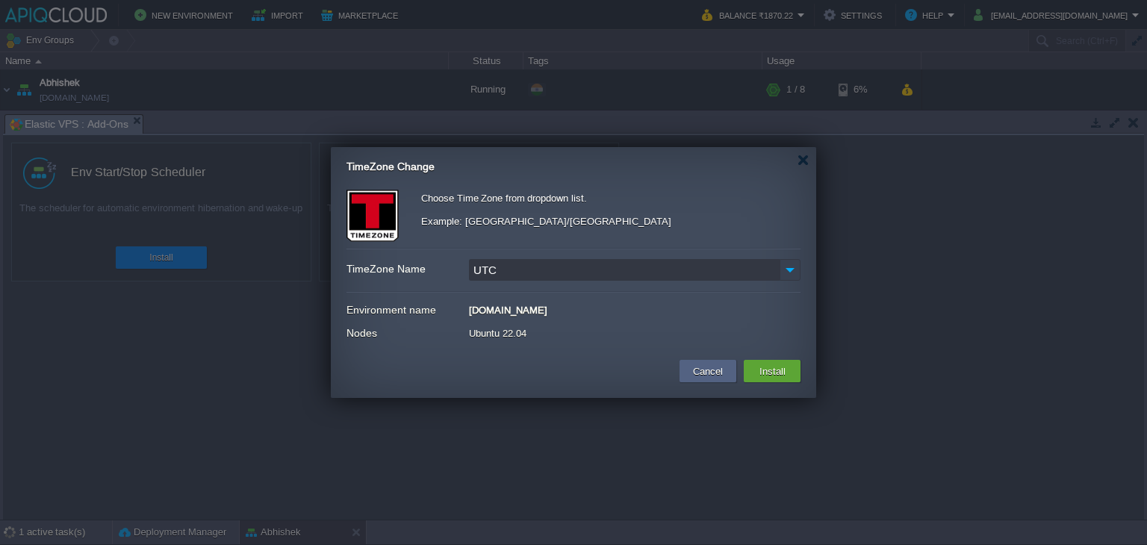
click at [788, 268] on img at bounding box center [790, 270] width 21 height 22
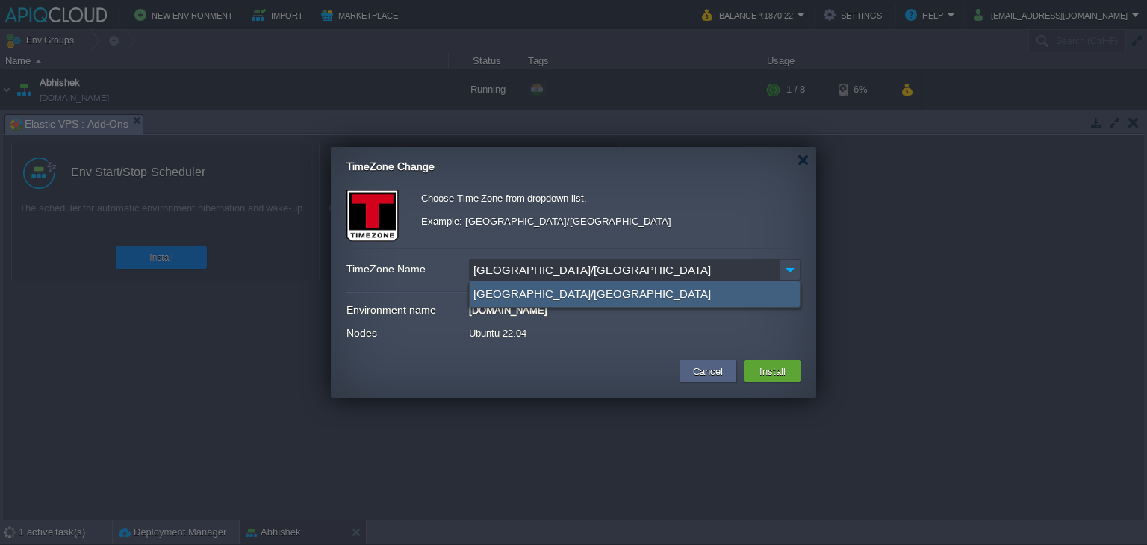
type input "[GEOGRAPHIC_DATA]/[GEOGRAPHIC_DATA]"
click at [499, 293] on div "[GEOGRAPHIC_DATA]/[GEOGRAPHIC_DATA]" at bounding box center [635, 293] width 330 height 25
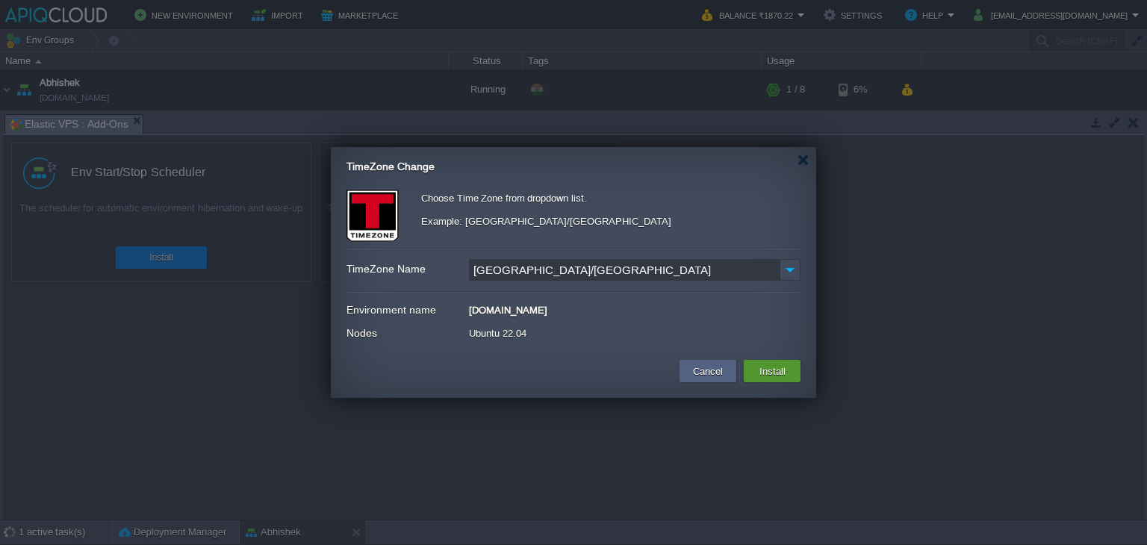
click at [791, 371] on td "Install" at bounding box center [772, 371] width 57 height 22
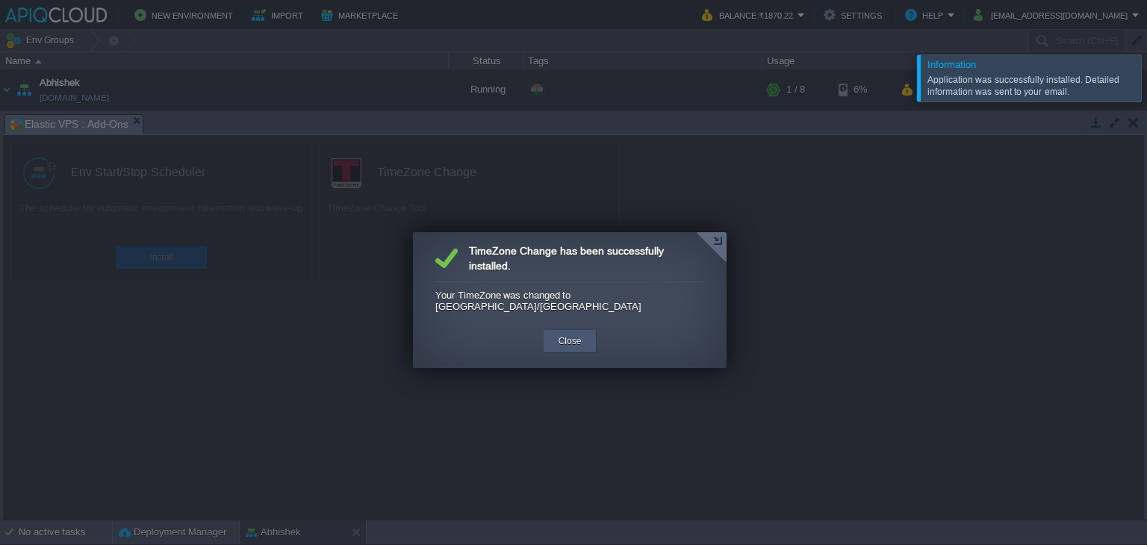
click at [577, 334] on button "Close" at bounding box center [570, 341] width 23 height 15
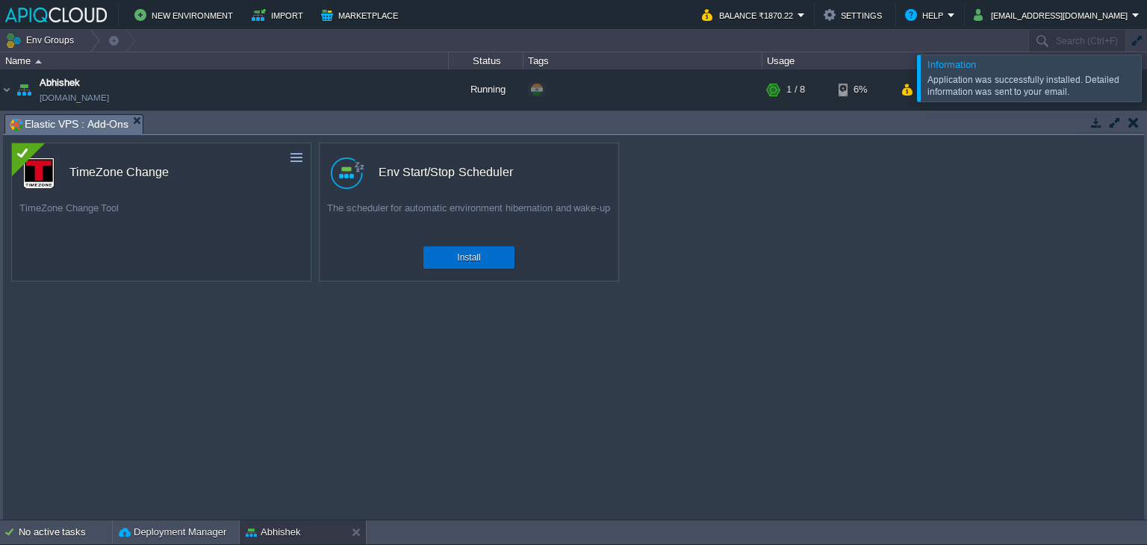
click at [444, 258] on div "Install" at bounding box center [469, 257] width 69 height 22
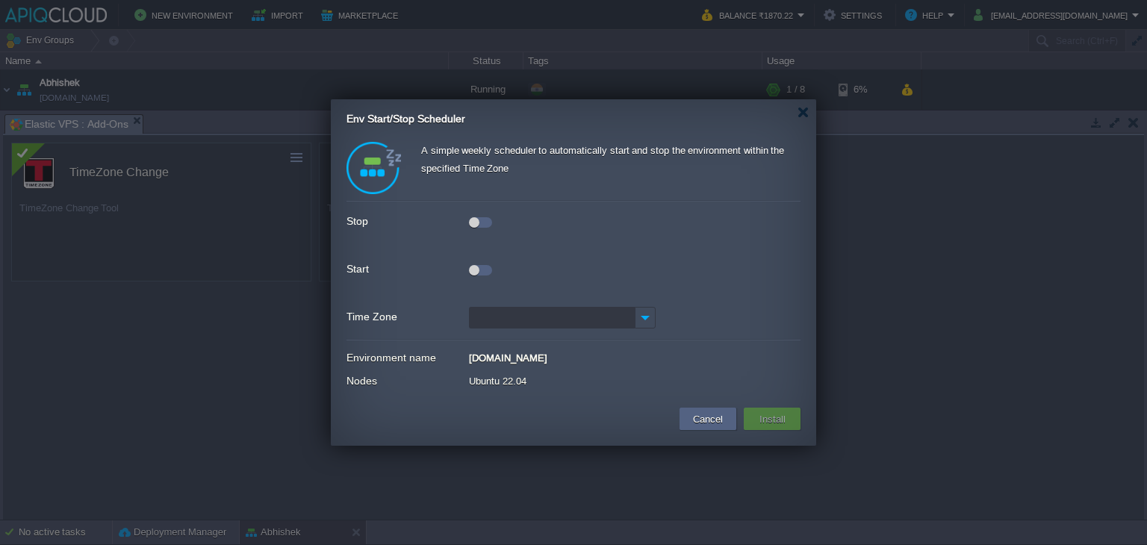
click at [475, 221] on div at bounding box center [474, 222] width 10 height 10
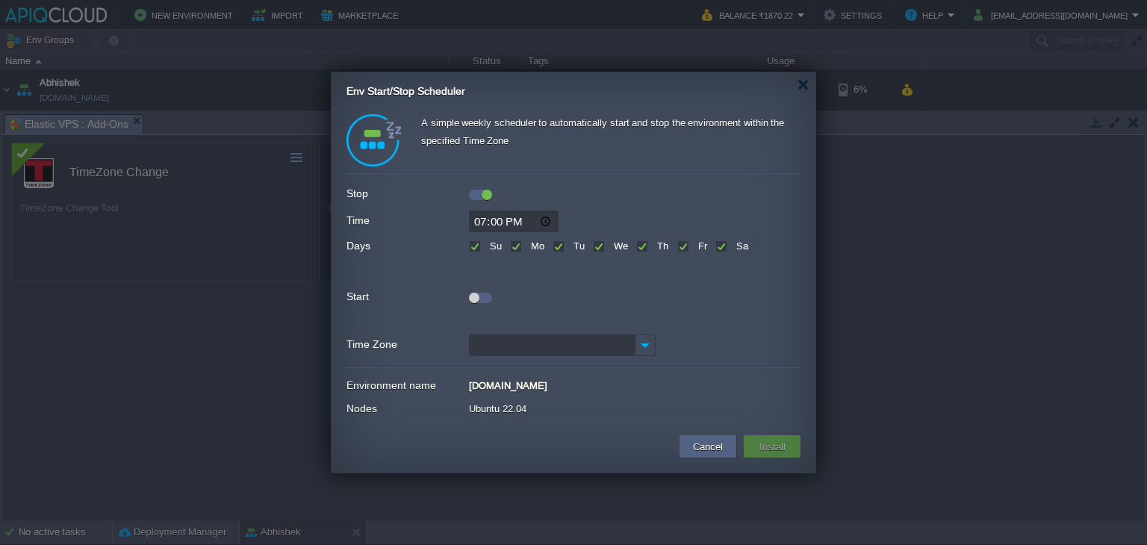
click at [479, 220] on input "19:00" at bounding box center [514, 222] width 90 height 22
type input "15:30"
click at [486, 243] on label "Su" at bounding box center [494, 245] width 16 height 11
click at [477, 243] on input "Su" at bounding box center [474, 248] width 10 height 10
checkbox input "false"
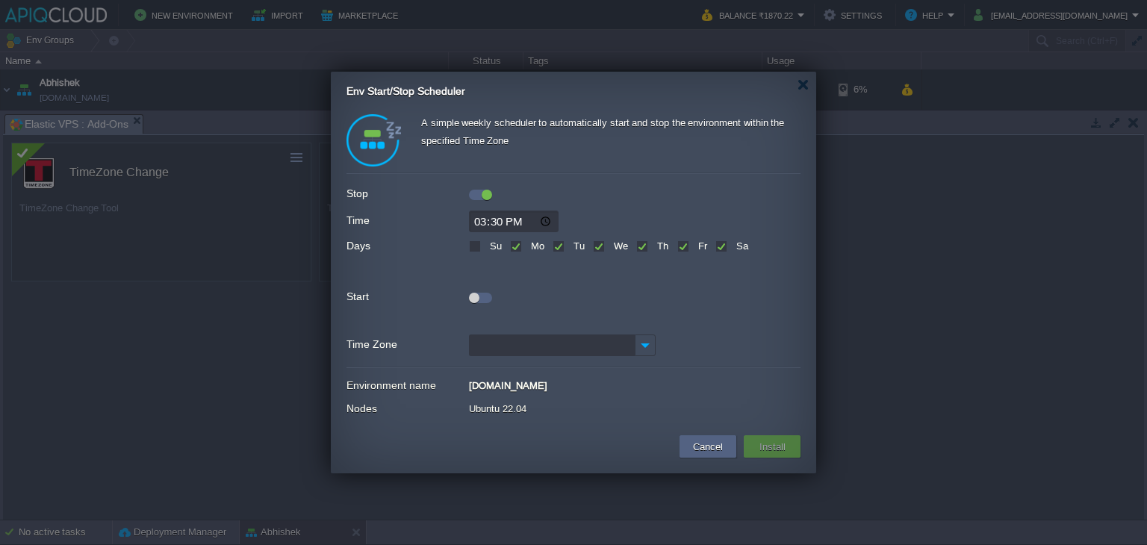
click at [732, 246] on label "Sa" at bounding box center [740, 245] width 16 height 11
click at [722, 246] on input "Sa" at bounding box center [720, 248] width 10 height 10
checkbox input "false"
click at [472, 296] on div at bounding box center [474, 298] width 10 height 10
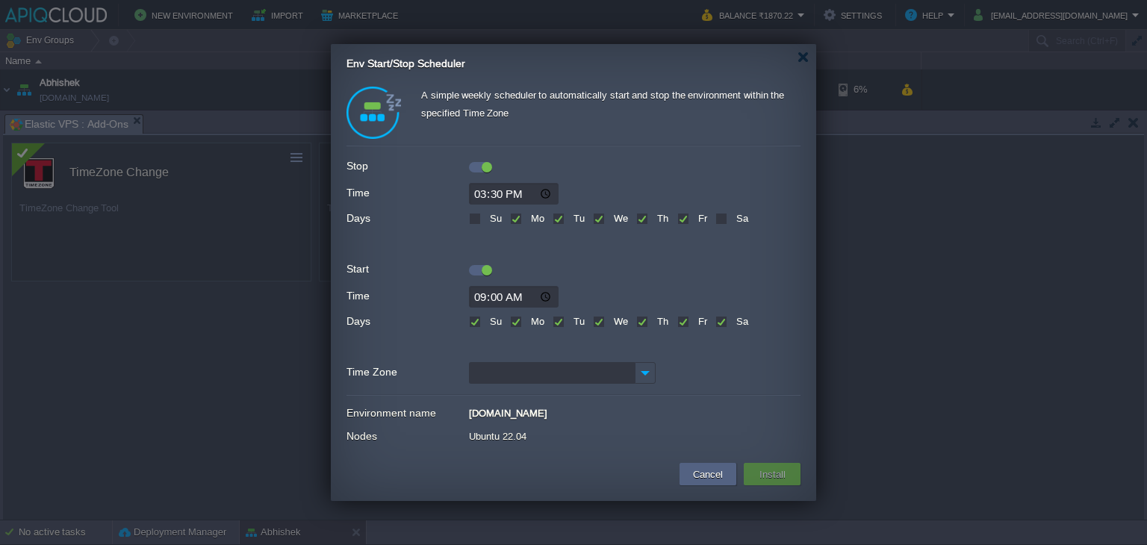
click at [541, 384] on form "Stop Time 15:30 Days Su Mo Tu We Th Fr Sa Start Time 09:00 Days Su Mo Tu We Th …" at bounding box center [573, 269] width 454 height 234
click at [534, 377] on input "Time Zone" at bounding box center [552, 373] width 166 height 22
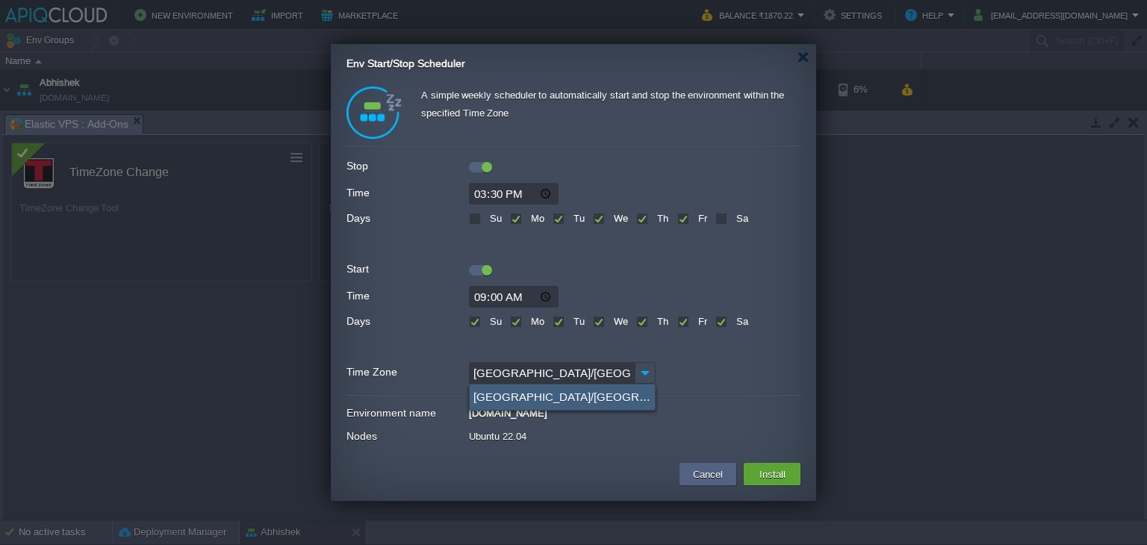
type input "[GEOGRAPHIC_DATA]/[GEOGRAPHIC_DATA] (GMT+05:30)"
click at [510, 393] on div "[GEOGRAPHIC_DATA]/[GEOGRAPHIC_DATA] (GMT+05:30)" at bounding box center [562, 397] width 185 height 25
click at [768, 467] on button "Install" at bounding box center [772, 474] width 35 height 18
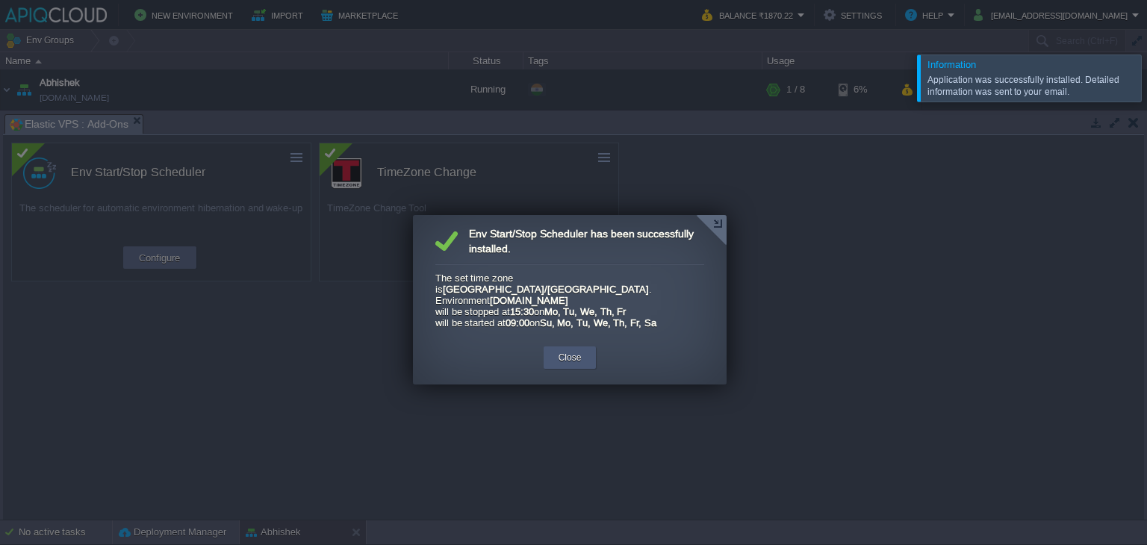
click at [579, 350] on button "Close" at bounding box center [570, 357] width 23 height 15
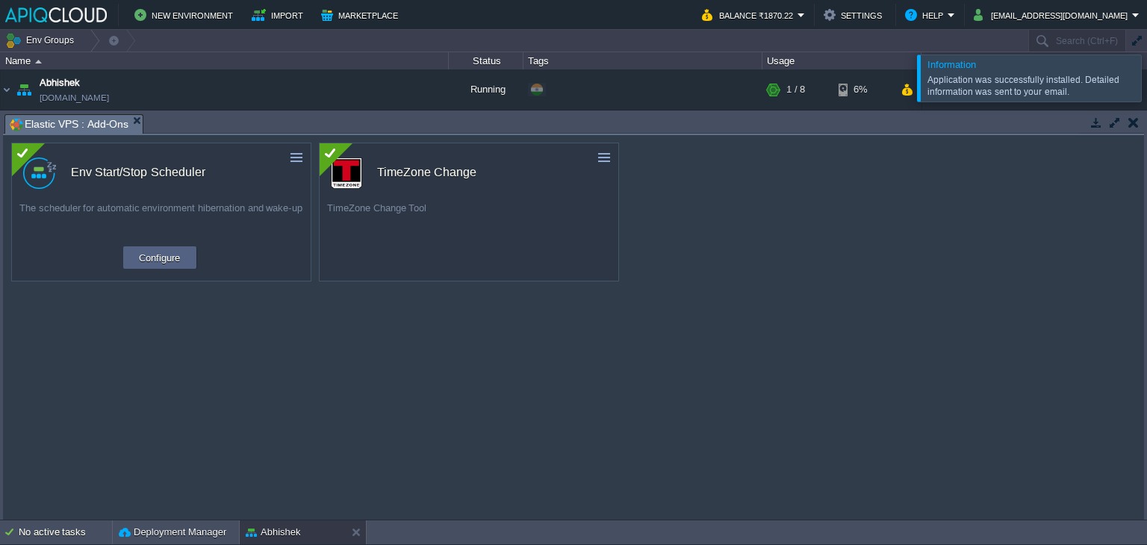
click at [1131, 123] on button "button" at bounding box center [1133, 122] width 10 height 13
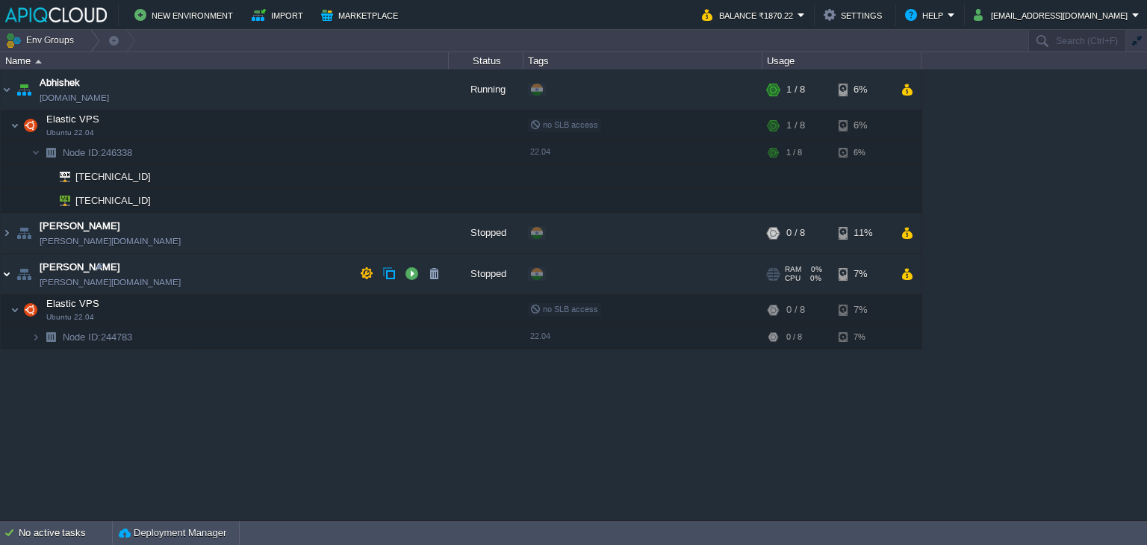
click at [11, 273] on img at bounding box center [7, 274] width 12 height 40
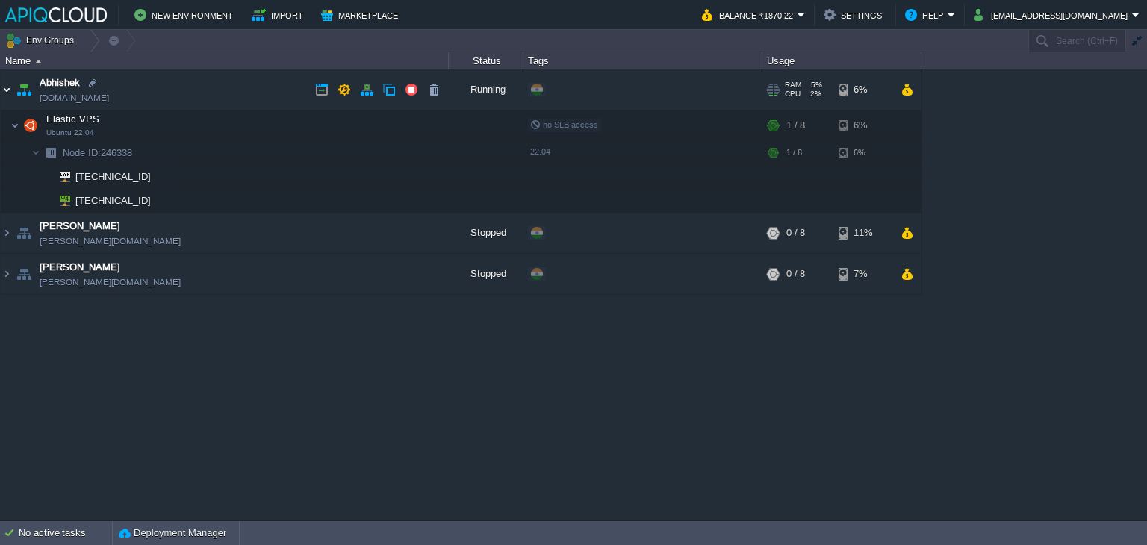
click at [3, 84] on img at bounding box center [7, 89] width 12 height 40
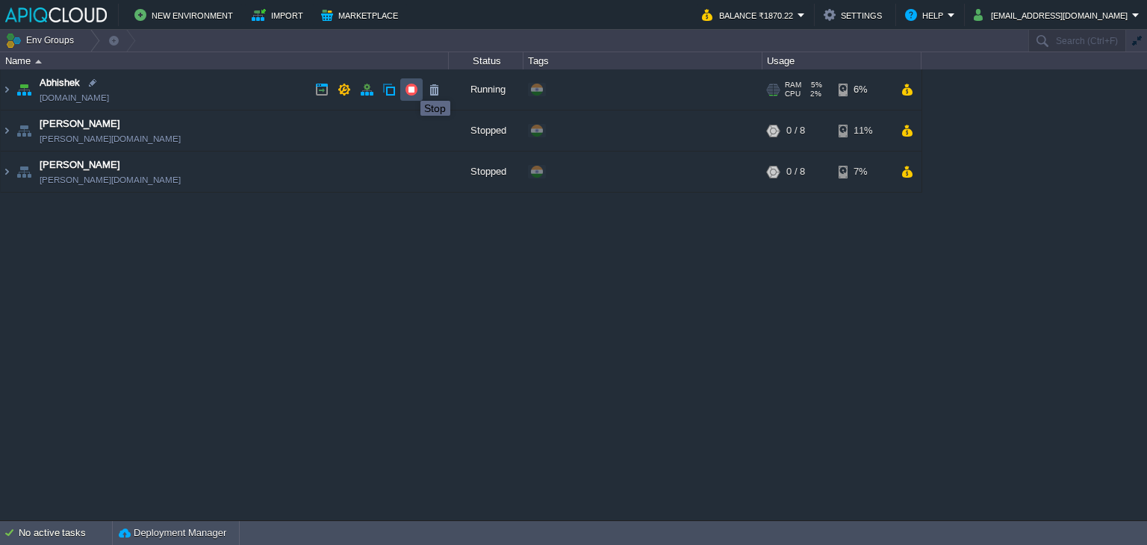
click at [409, 87] on button "button" at bounding box center [411, 89] width 13 height 13
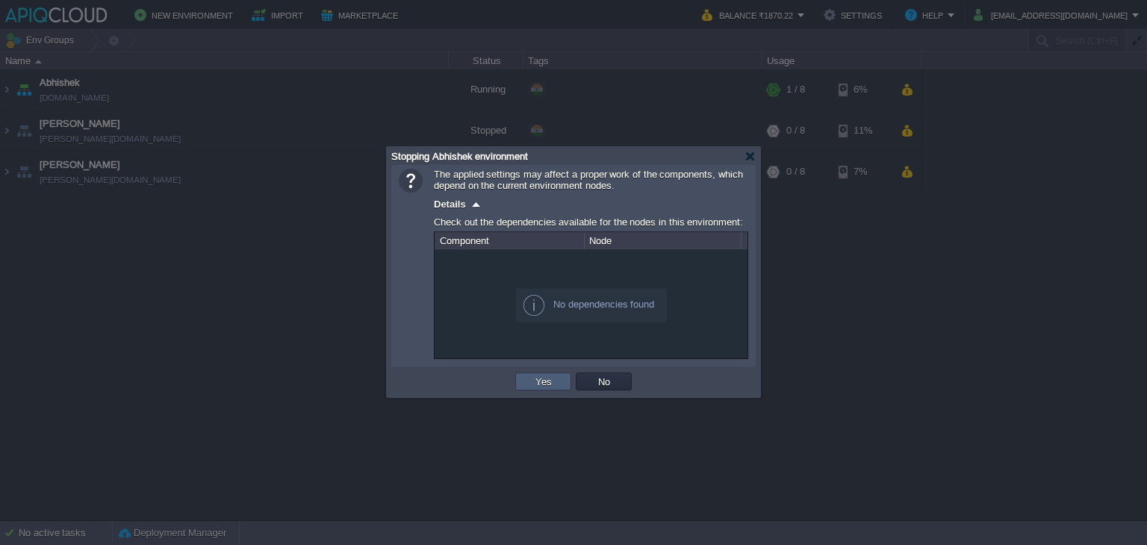
click at [547, 382] on button "Yes" at bounding box center [543, 381] width 25 height 13
